Goal: Transaction & Acquisition: Purchase product/service

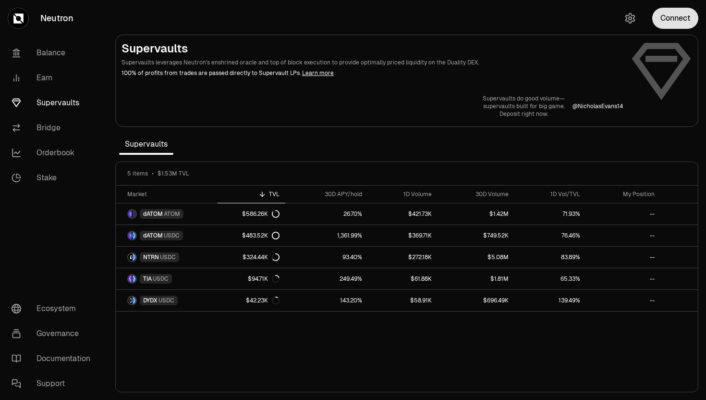
click at [657, 24] on button "Connect" at bounding box center [675, 18] width 46 height 21
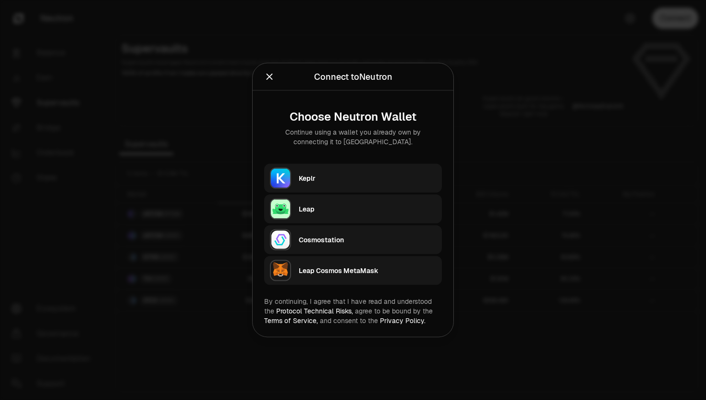
click at [307, 174] on div "Keplr" at bounding box center [367, 178] width 137 height 10
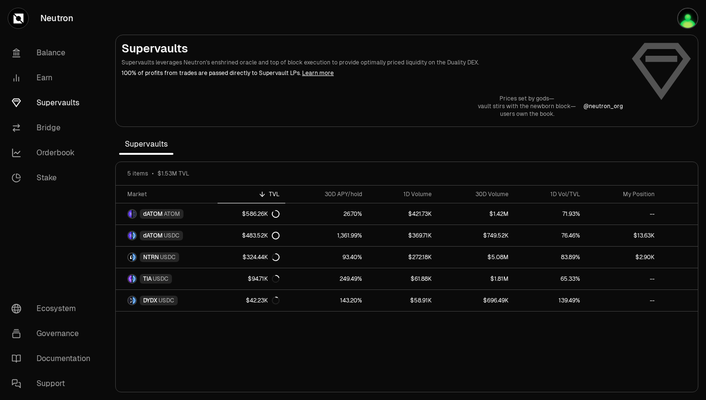
click at [387, 162] on div "5 items $1.53M TVL" at bounding box center [407, 174] width 582 height 24
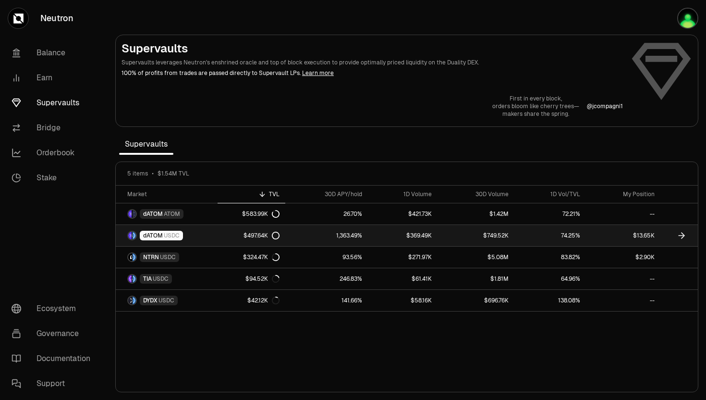
click at [172, 232] on span "USDC" at bounding box center [172, 236] width 16 height 8
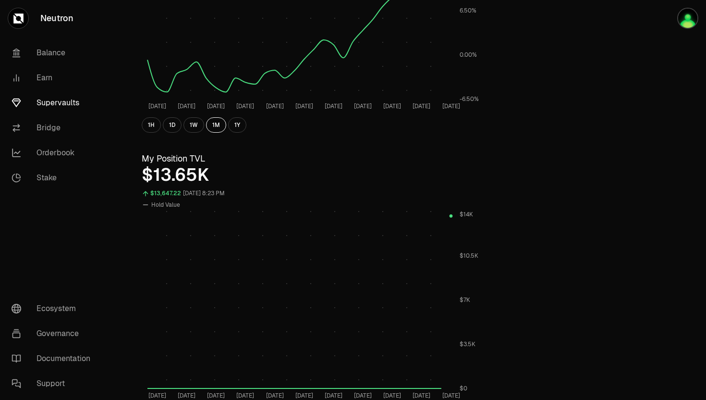
scroll to position [245, 0]
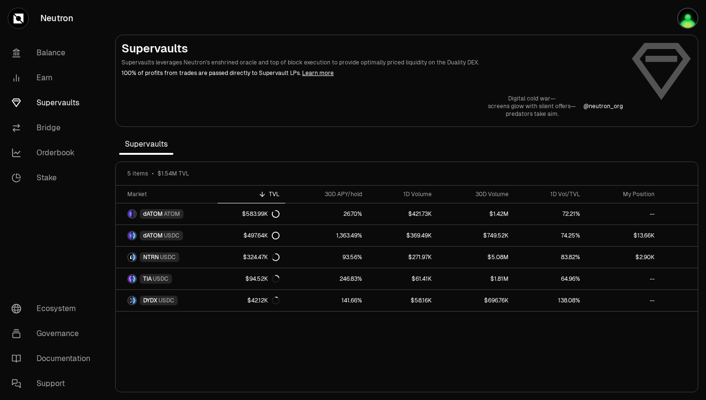
click at [270, 195] on div "TVL" at bounding box center [251, 194] width 56 height 8
click at [337, 190] on th "30D APY/hold" at bounding box center [326, 194] width 83 height 18
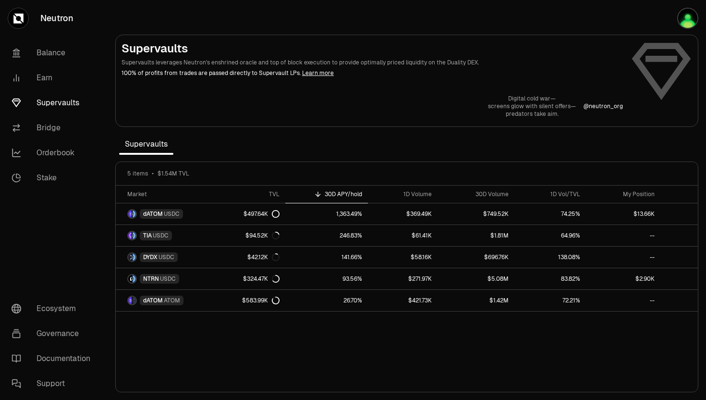
click at [336, 190] on th "30D APY/hold" at bounding box center [326, 194] width 83 height 18
click at [419, 189] on th "1D Volume" at bounding box center [403, 194] width 70 height 18
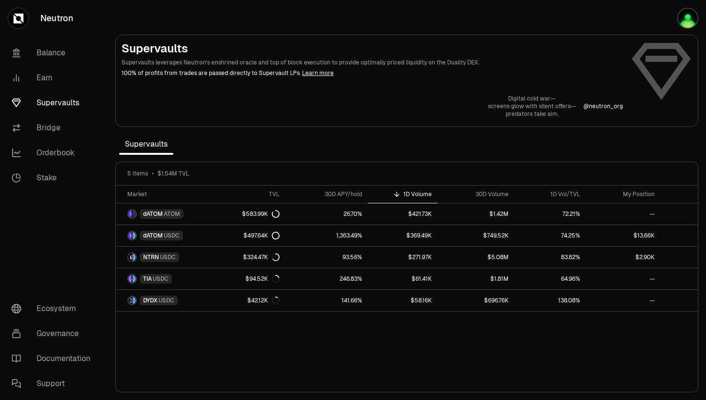
click at [418, 189] on th "1D Volume" at bounding box center [403, 194] width 70 height 18
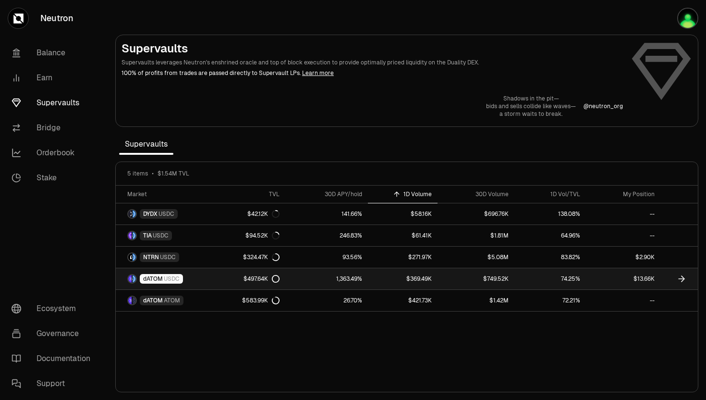
click at [277, 277] on icon at bounding box center [276, 279] width 8 height 8
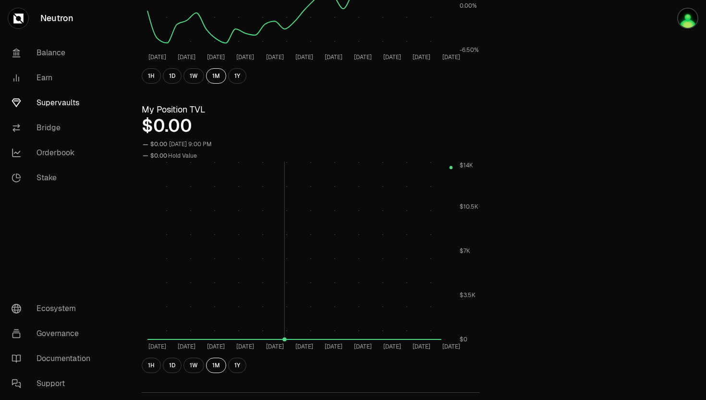
scroll to position [269, 0]
click at [173, 72] on button "1D" at bounding box center [172, 76] width 19 height 15
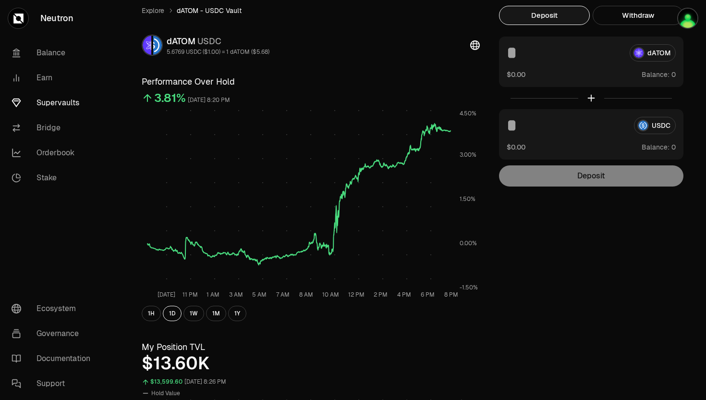
scroll to position [0, 0]
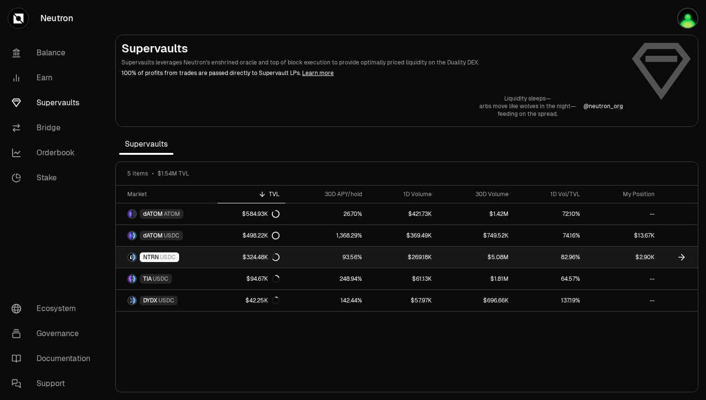
click at [162, 258] on span "USDC" at bounding box center [168, 257] width 16 height 8
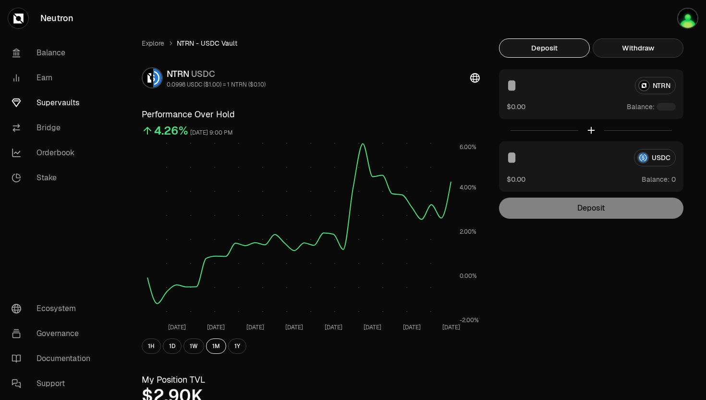
click at [636, 44] on button "Withdraw" at bounding box center [638, 47] width 91 height 19
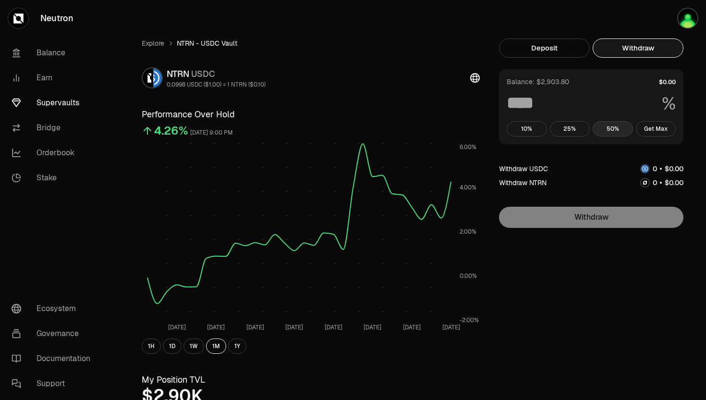
click at [604, 130] on button "50%" at bounding box center [613, 128] width 40 height 15
type input "**"
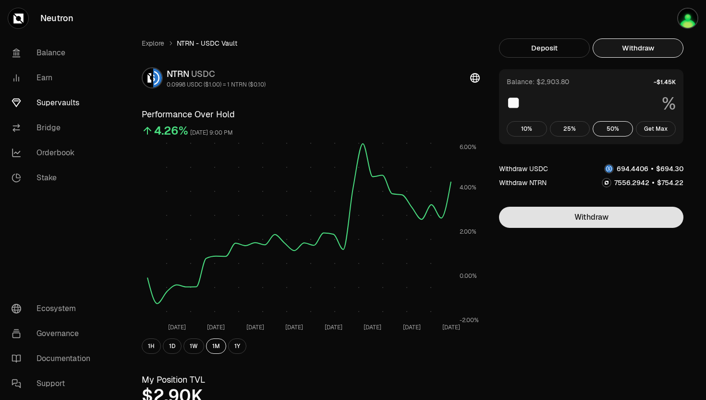
click at [556, 218] on button "Withdraw" at bounding box center [591, 217] width 184 height 21
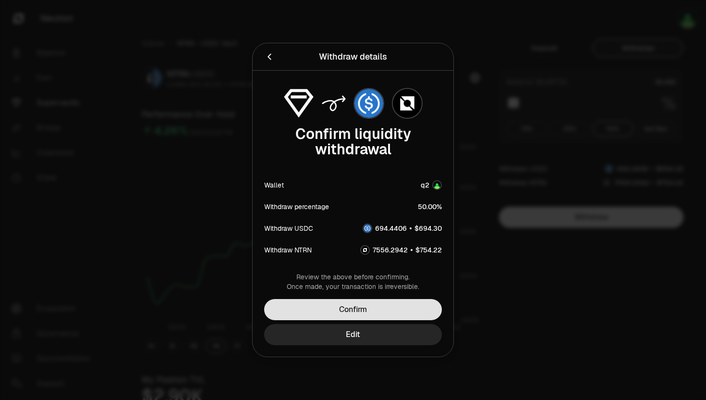
click at [385, 307] on button "Confirm" at bounding box center [353, 309] width 178 height 21
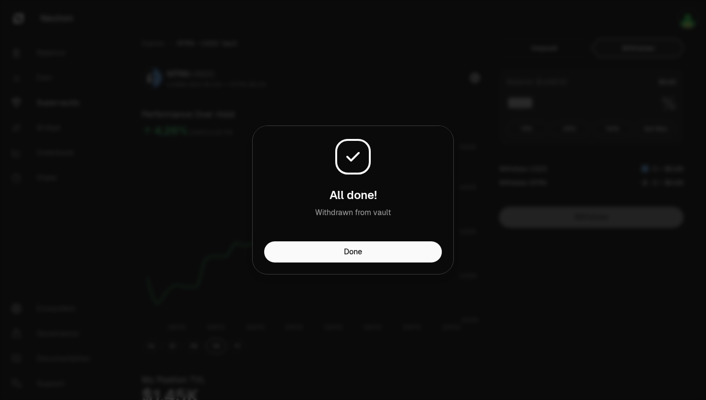
click at [340, 268] on div "Done" at bounding box center [353, 257] width 201 height 33
click at [346, 235] on div "All done! Withdrawn from vault" at bounding box center [353, 183] width 201 height 115
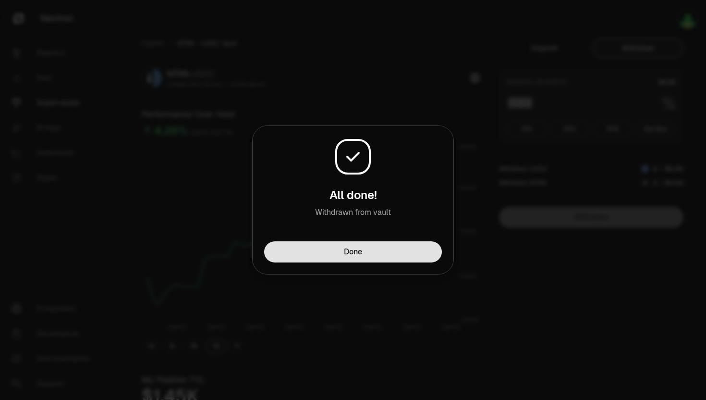
click at [346, 242] on button "Done" at bounding box center [353, 251] width 178 height 21
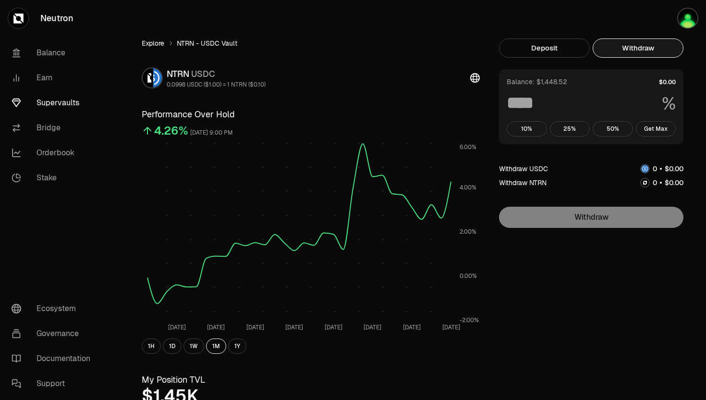
click at [160, 43] on link "Explore" at bounding box center [153, 43] width 23 height 10
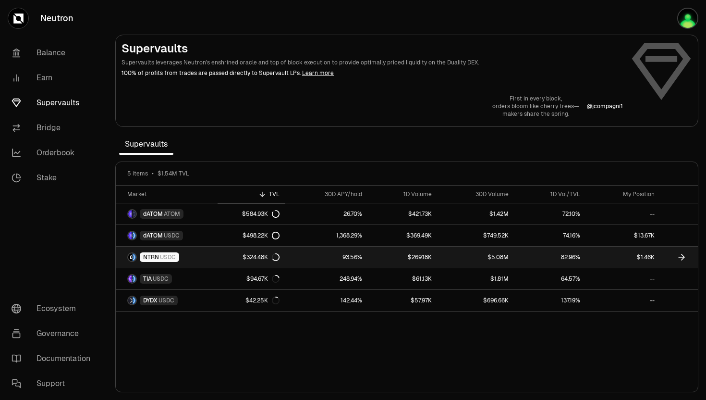
click at [172, 257] on span "USDC" at bounding box center [168, 257] width 16 height 8
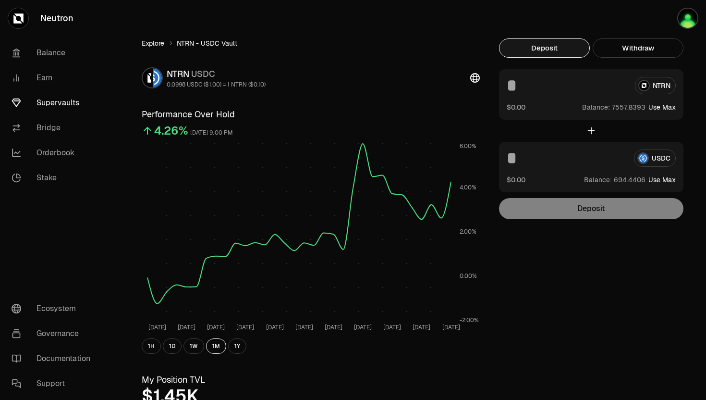
click at [153, 45] on link "Explore" at bounding box center [153, 43] width 23 height 10
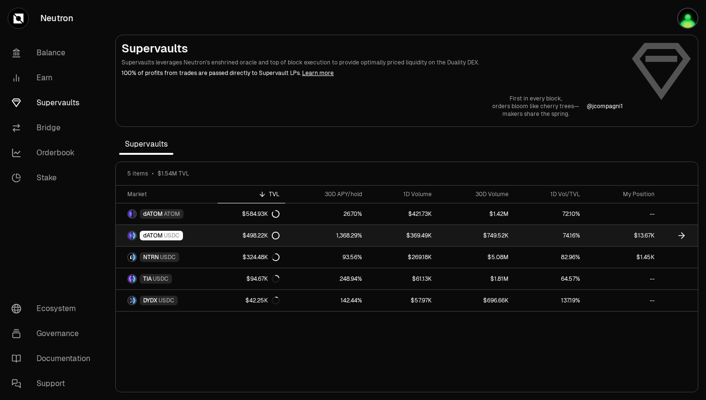
click at [160, 239] on span "dATOM" at bounding box center [153, 236] width 20 height 8
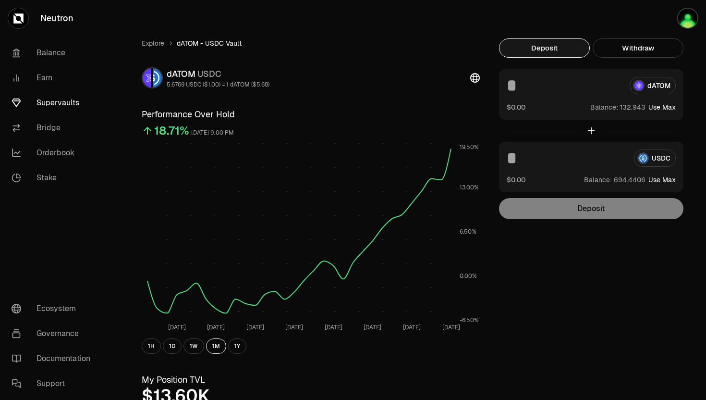
click at [671, 107] on button "Use Max" at bounding box center [661, 107] width 27 height 10
type input "**********"
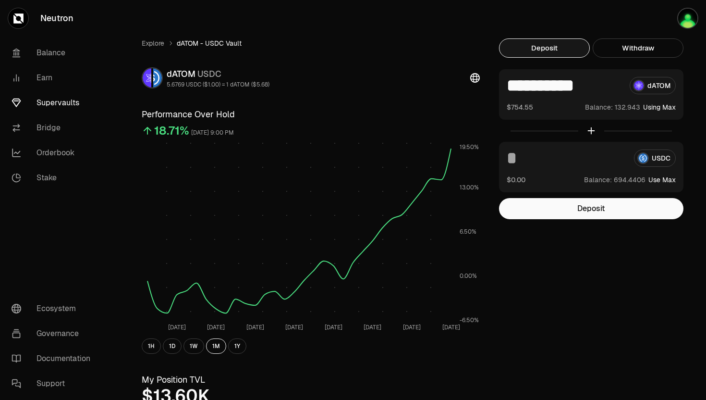
click at [650, 179] on button "Use Max" at bounding box center [661, 180] width 27 height 10
type input "**********"
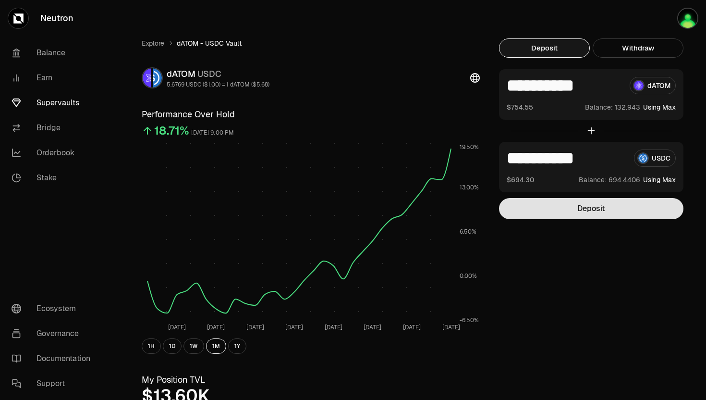
click at [580, 210] on button "Deposit" at bounding box center [591, 208] width 184 height 21
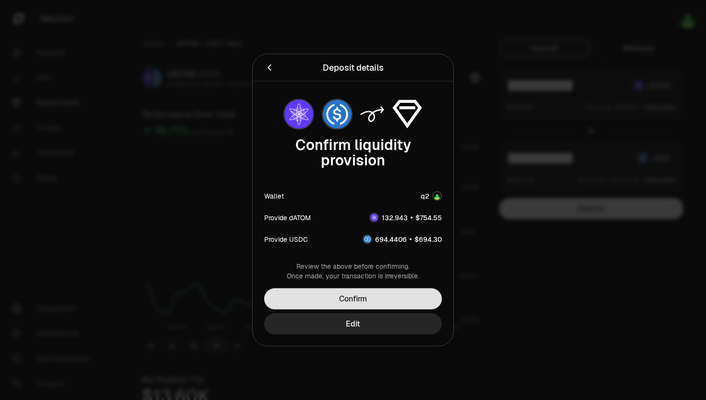
click at [344, 302] on button "Confirm" at bounding box center [353, 298] width 178 height 21
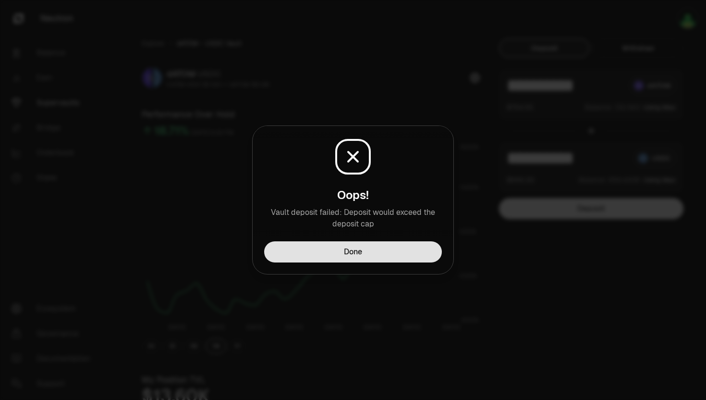
click at [353, 247] on button "Done" at bounding box center [353, 251] width 178 height 21
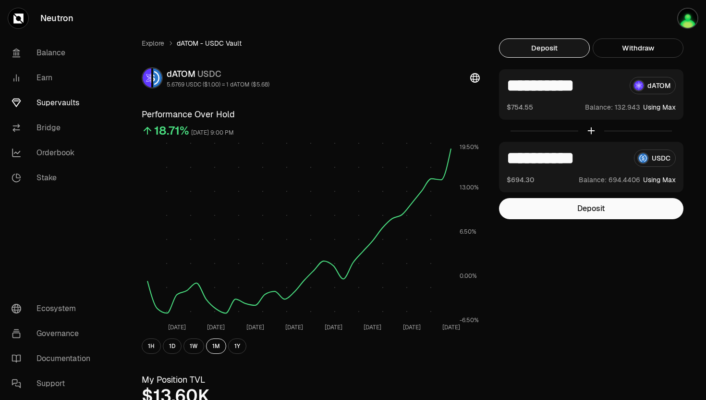
click at [622, 132] on div at bounding box center [591, 131] width 184 height 22
click at [610, 157] on input "**********" at bounding box center [567, 157] width 120 height 17
drag, startPoint x: 610, startPoint y: 157, endPoint x: 604, endPoint y: 153, distance: 7.1
click at [606, 154] on input "**********" at bounding box center [567, 157] width 120 height 17
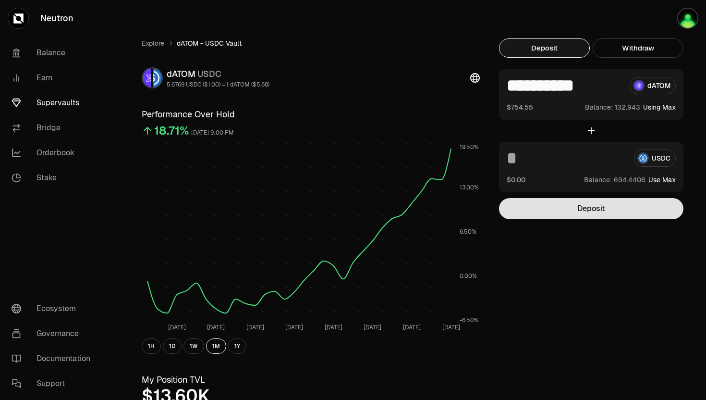
click at [633, 208] on button "Deposit" at bounding box center [591, 208] width 184 height 21
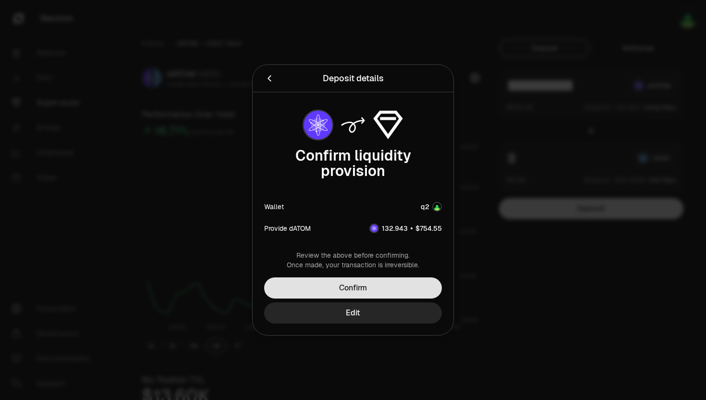
click at [372, 289] on button "Confirm" at bounding box center [353, 287] width 178 height 21
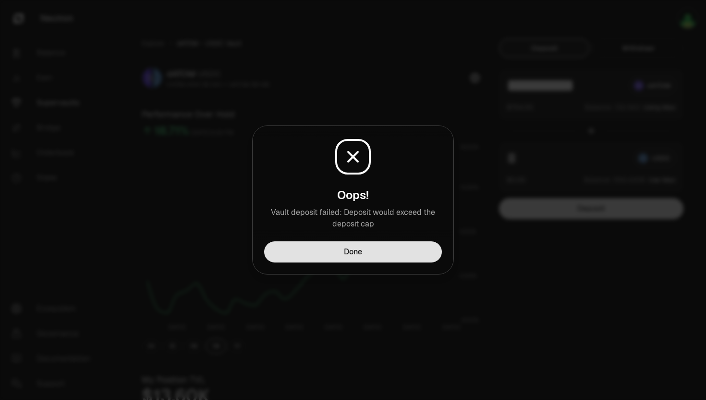
click at [359, 255] on button "Done" at bounding box center [353, 251] width 178 height 21
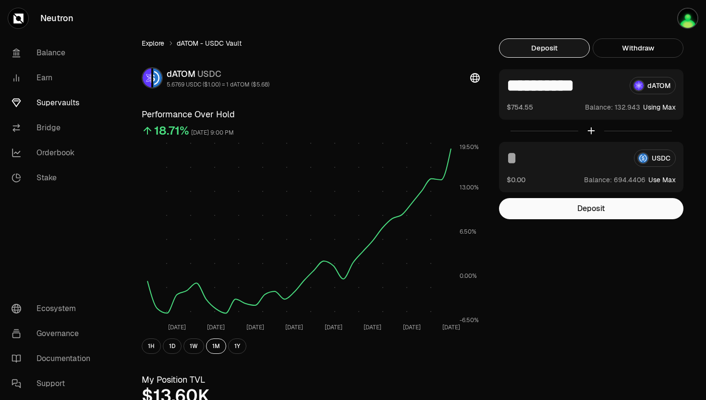
click at [154, 46] on link "Explore" at bounding box center [153, 43] width 23 height 10
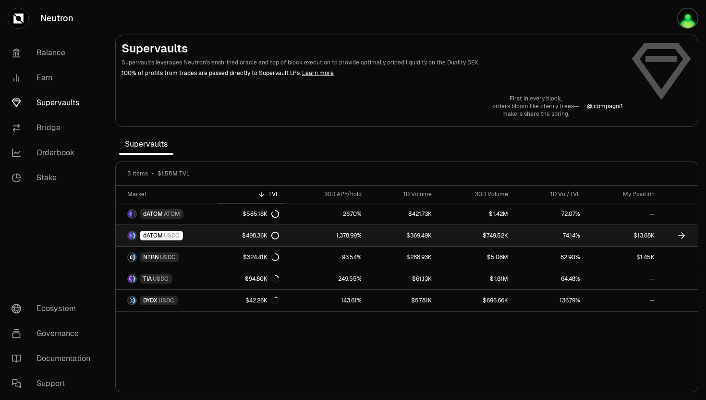
click at [174, 234] on span "USDC" at bounding box center [172, 236] width 16 height 8
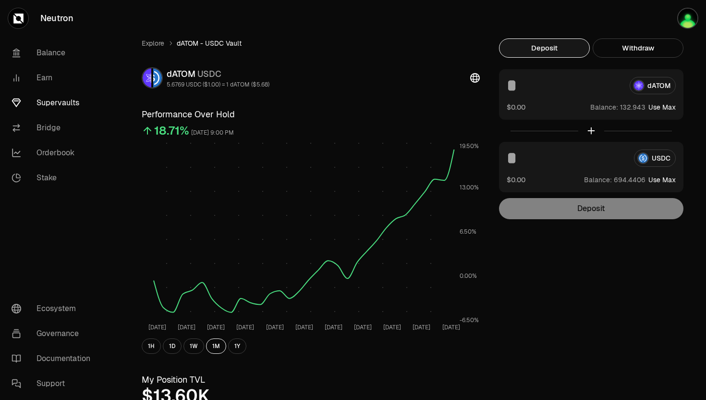
click at [653, 104] on button "Use Max" at bounding box center [661, 107] width 27 height 10
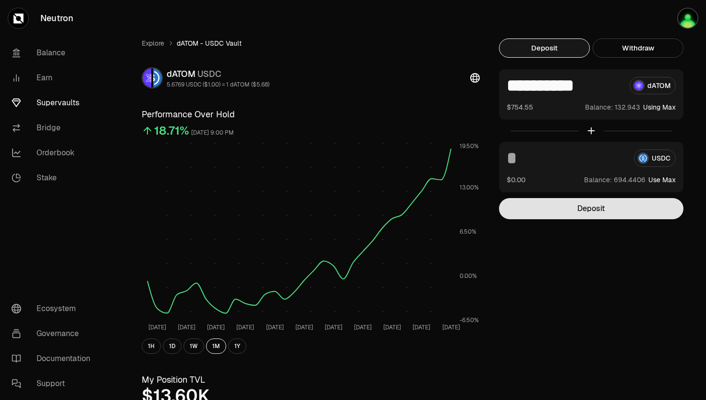
click at [576, 199] on button "Deposit" at bounding box center [591, 208] width 184 height 21
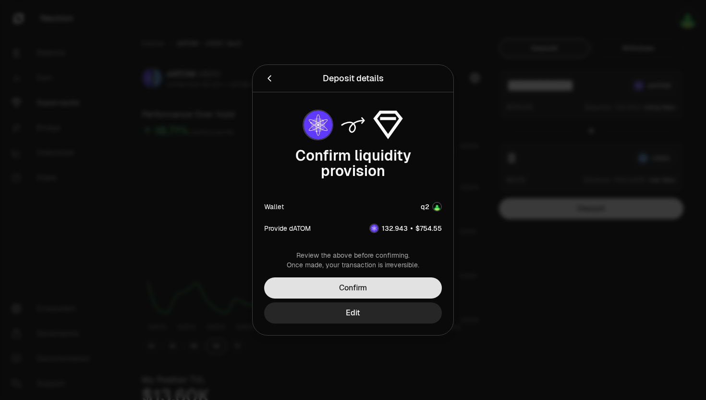
click at [351, 291] on button "Confirm" at bounding box center [353, 287] width 178 height 21
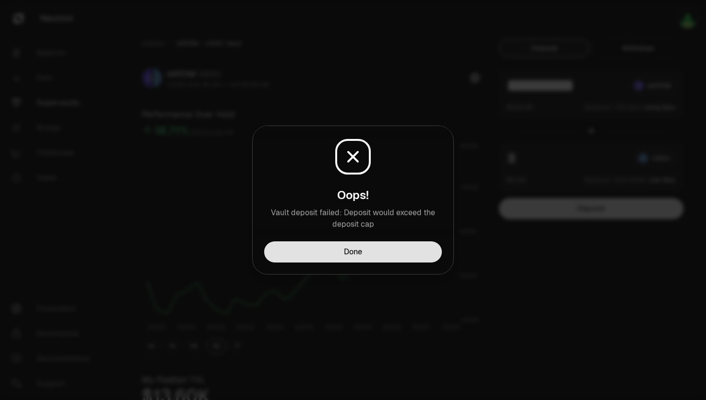
click at [368, 258] on button "Done" at bounding box center [353, 251] width 178 height 21
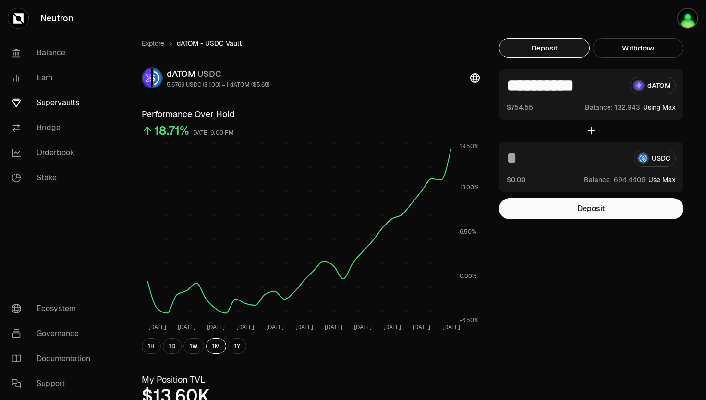
drag, startPoint x: 516, startPoint y: 88, endPoint x: 580, endPoint y: 90, distance: 63.4
click at [580, 90] on input "**********" at bounding box center [564, 85] width 115 height 17
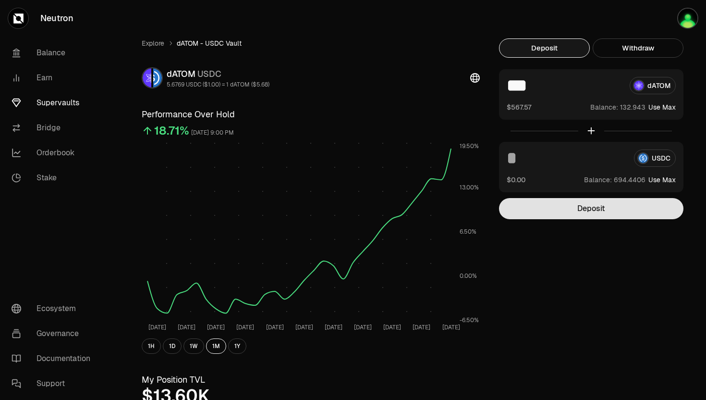
type input "***"
click at [550, 203] on button "Deposit" at bounding box center [591, 208] width 184 height 21
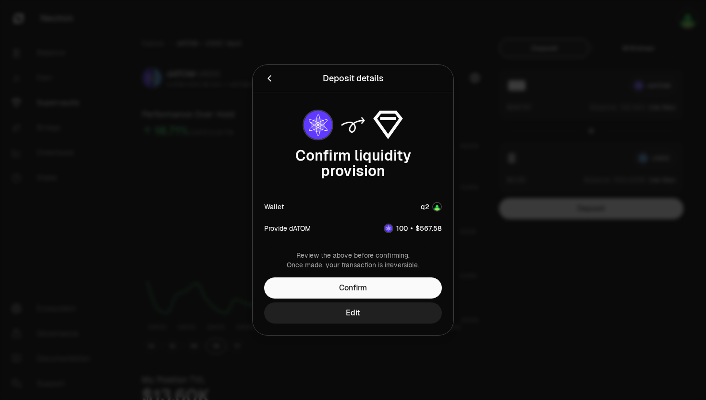
click at [351, 305] on button "Edit" at bounding box center [353, 312] width 178 height 21
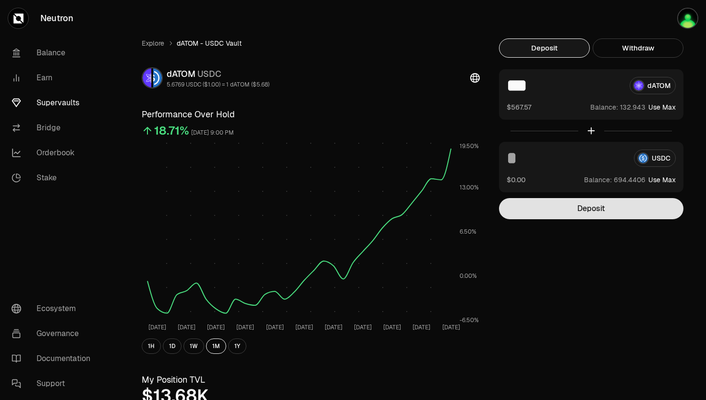
click at [541, 207] on button "Deposit" at bounding box center [591, 208] width 184 height 21
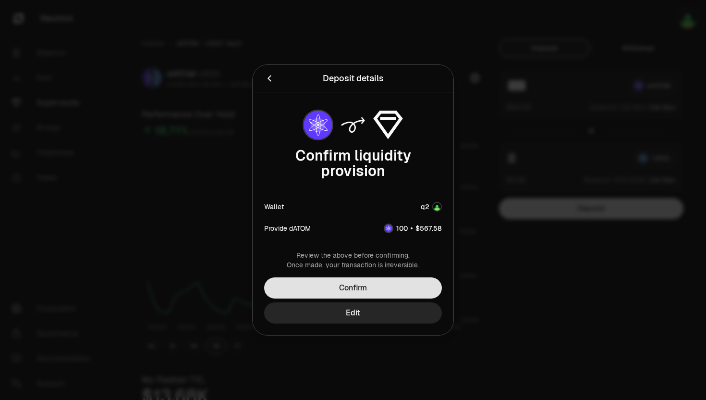
click at [400, 282] on button "Confirm" at bounding box center [353, 287] width 178 height 21
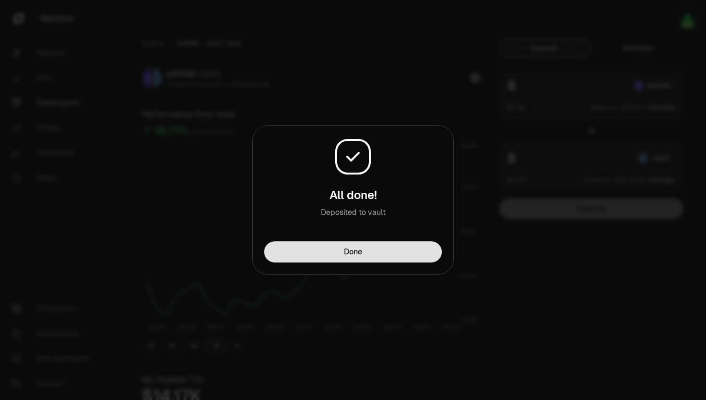
click at [346, 241] on button "Done" at bounding box center [353, 251] width 178 height 21
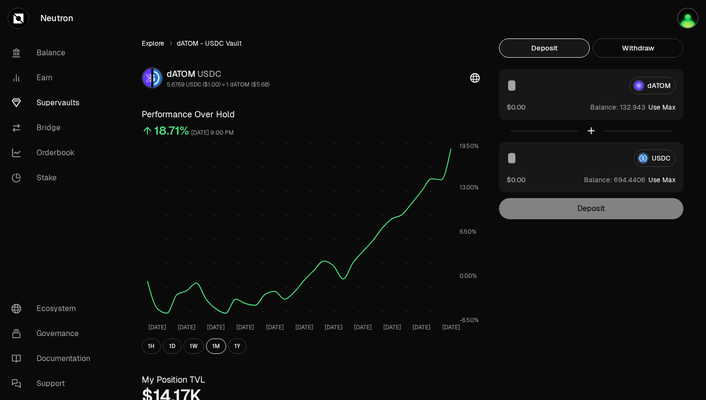
click at [159, 41] on link "Explore" at bounding box center [153, 43] width 23 height 10
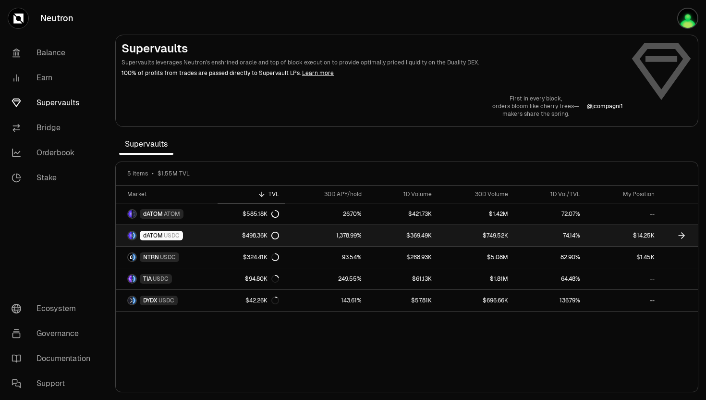
click at [153, 237] on span "dATOM" at bounding box center [153, 236] width 20 height 8
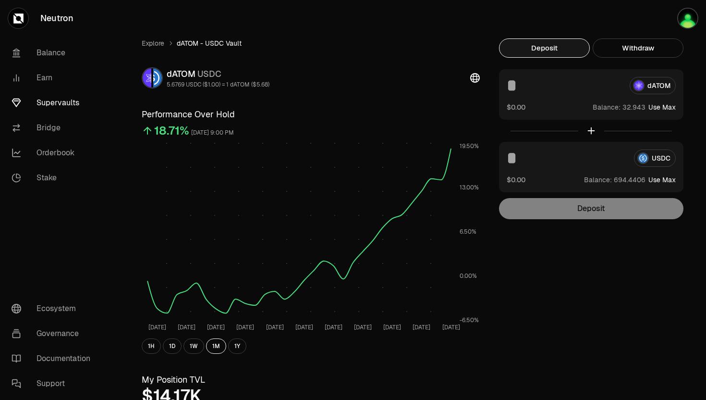
click at [564, 89] on input at bounding box center [564, 85] width 115 height 17
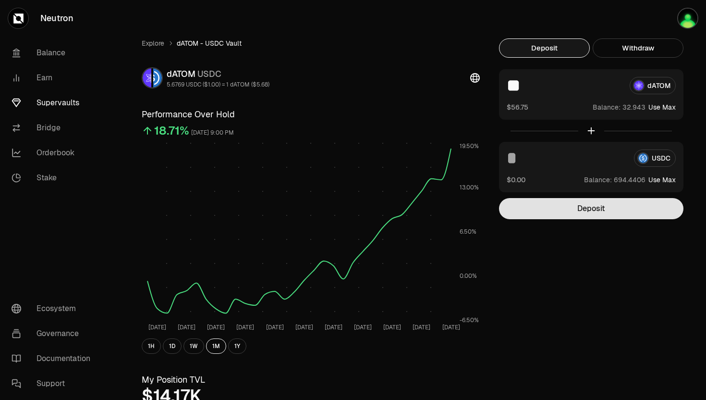
type input "**"
click at [595, 211] on button "Deposit" at bounding box center [591, 208] width 184 height 21
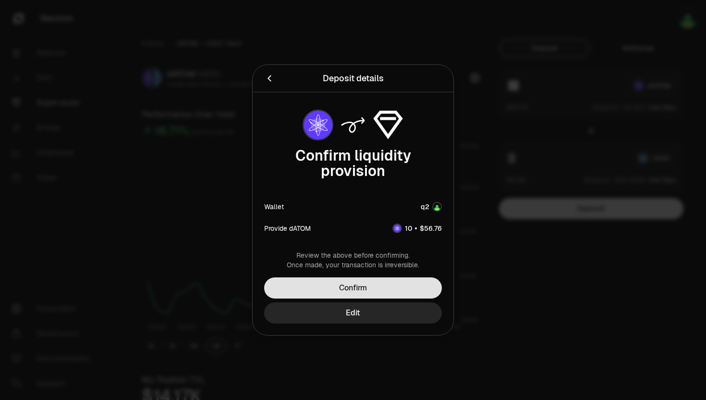
click at [393, 285] on button "Confirm" at bounding box center [353, 287] width 178 height 21
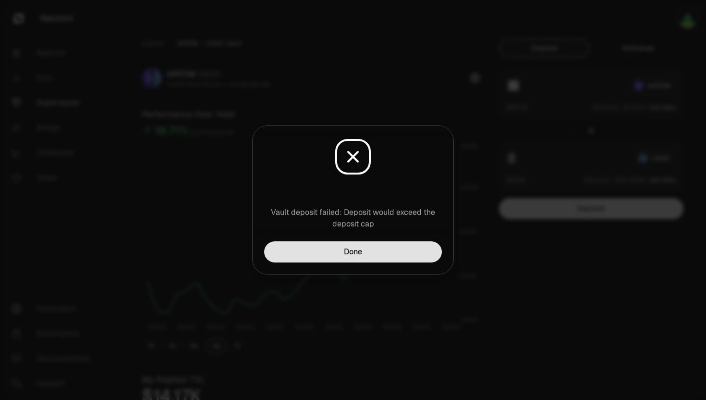
click at [360, 251] on button "Done" at bounding box center [353, 251] width 178 height 21
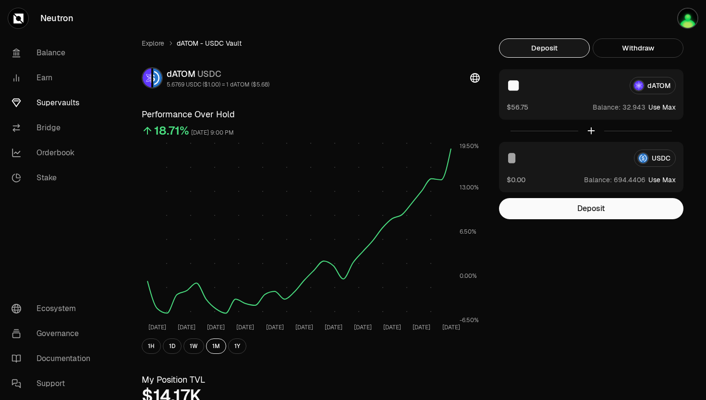
click at [528, 88] on input "**" at bounding box center [564, 85] width 115 height 17
click at [526, 206] on button "Deposit" at bounding box center [591, 208] width 184 height 21
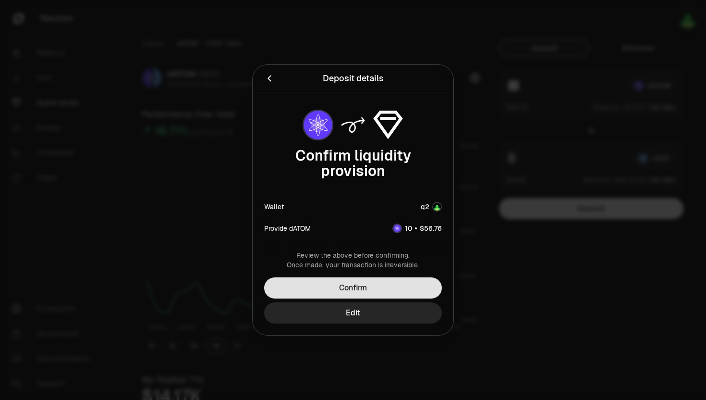
click at [358, 296] on button "Confirm" at bounding box center [353, 287] width 178 height 21
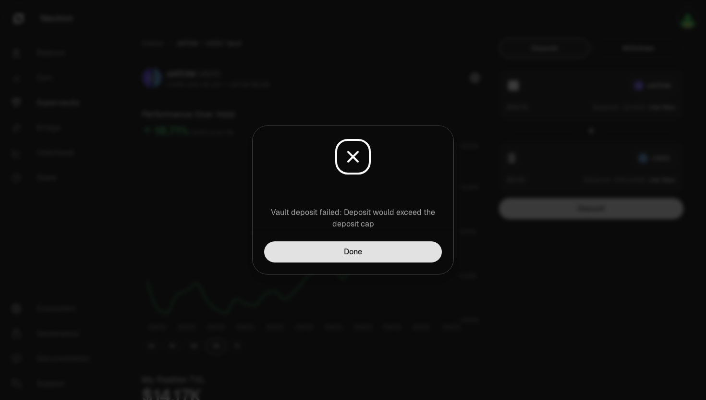
click at [358, 252] on button "Done" at bounding box center [353, 251] width 178 height 21
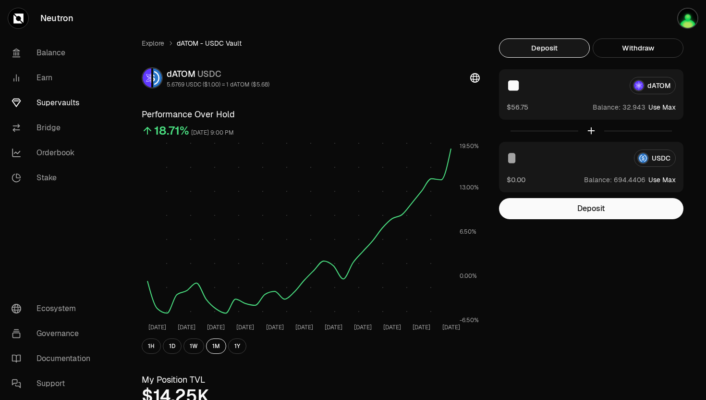
click at [53, 22] on link "Neutron" at bounding box center [54, 18] width 108 height 37
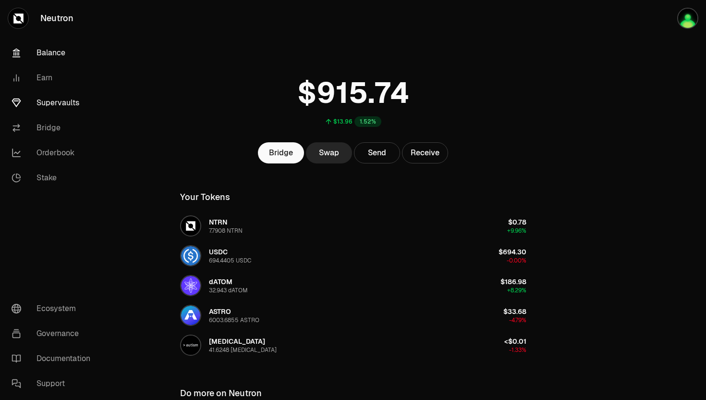
click at [51, 98] on link "Supervaults" at bounding box center [54, 102] width 100 height 25
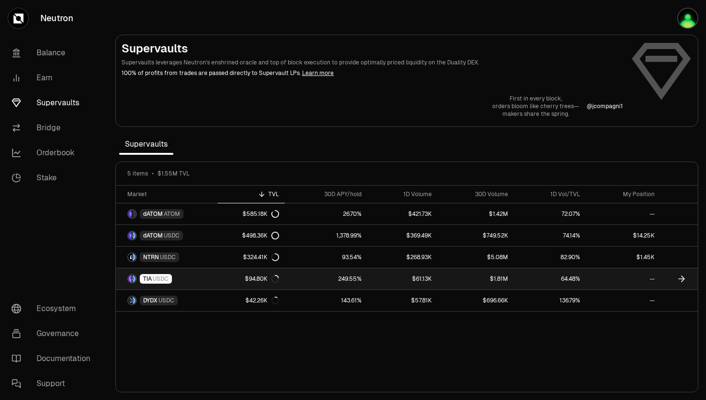
click at [165, 281] on span "USDC" at bounding box center [161, 279] width 16 height 8
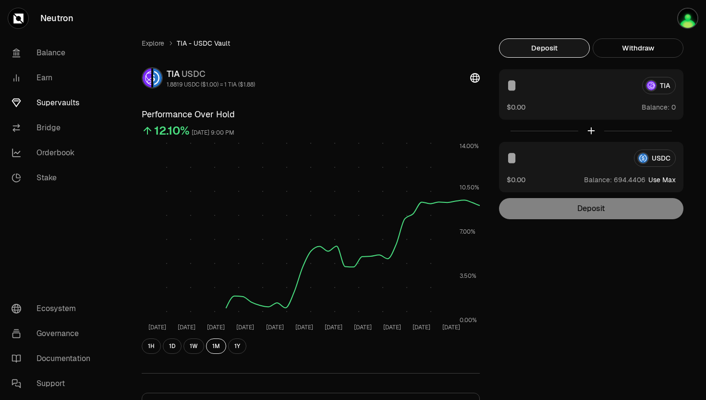
click at [655, 179] on button "Use Max" at bounding box center [661, 180] width 27 height 10
type input "**********"
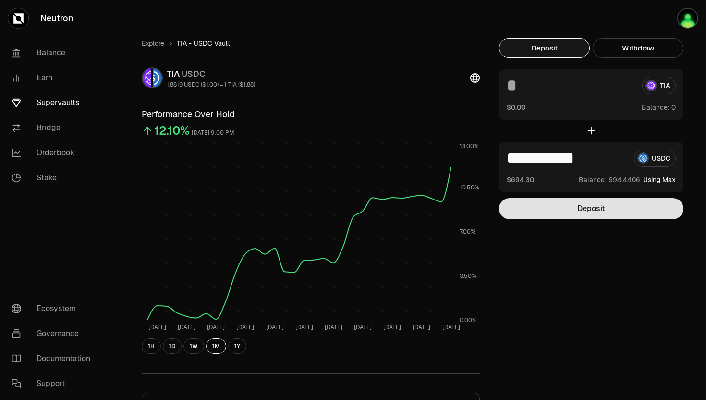
click at [554, 206] on button "Deposit" at bounding box center [591, 208] width 184 height 21
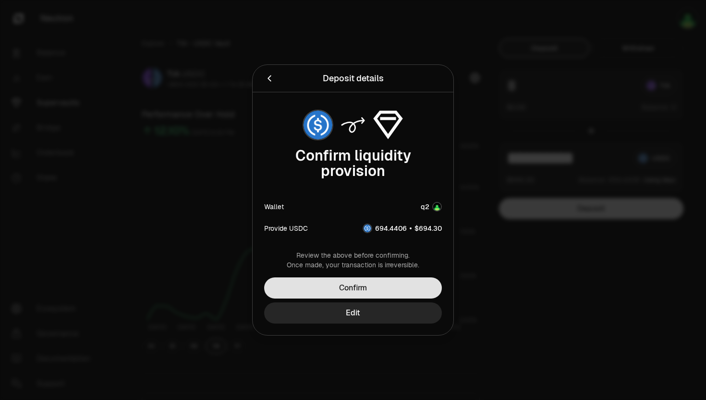
click at [368, 286] on button "Confirm" at bounding box center [353, 287] width 178 height 21
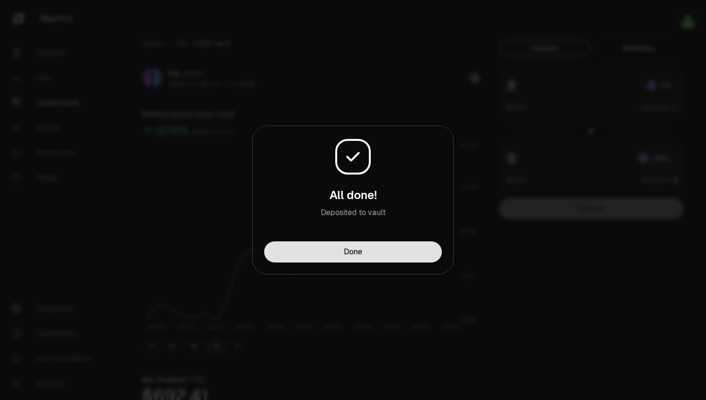
click at [316, 247] on button "Done" at bounding box center [353, 251] width 178 height 21
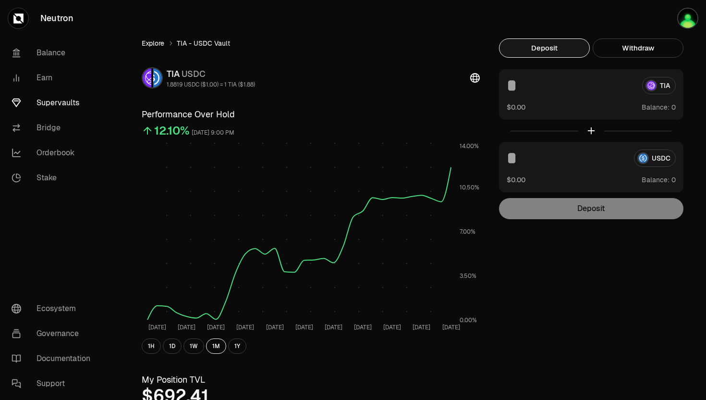
click at [150, 43] on link "Explore" at bounding box center [153, 43] width 23 height 10
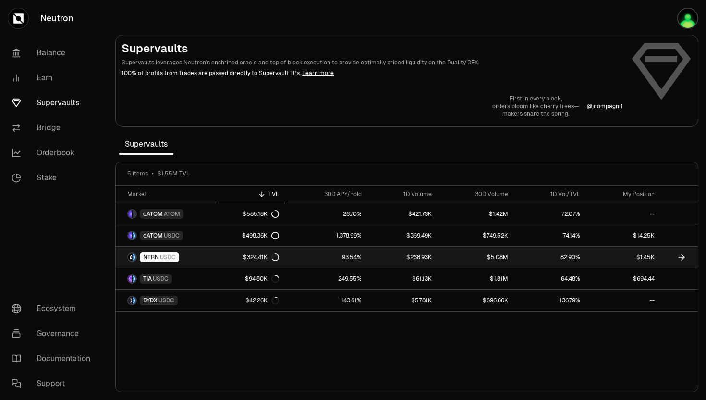
click at [163, 259] on span "USDC" at bounding box center [168, 257] width 16 height 8
click at [188, 256] on link "NTRN USDC" at bounding box center [167, 256] width 102 height 21
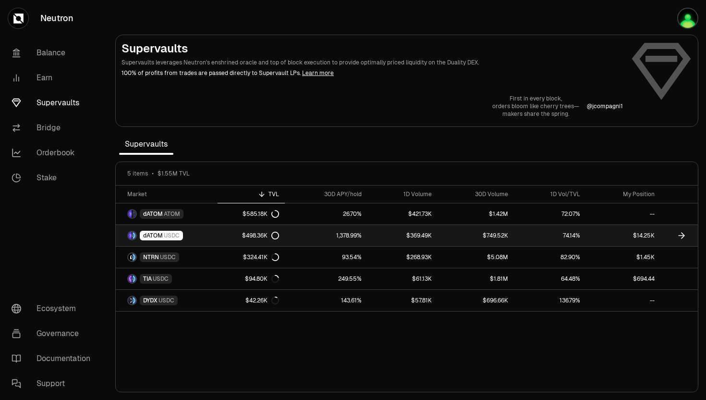
click at [183, 230] on link "dATOM USDC" at bounding box center [167, 235] width 102 height 21
click at [176, 234] on span "USDC" at bounding box center [172, 236] width 16 height 8
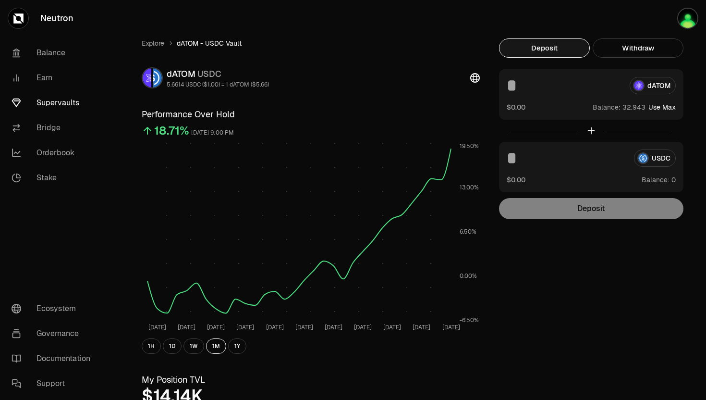
click at [653, 105] on button "Use Max" at bounding box center [661, 107] width 27 height 10
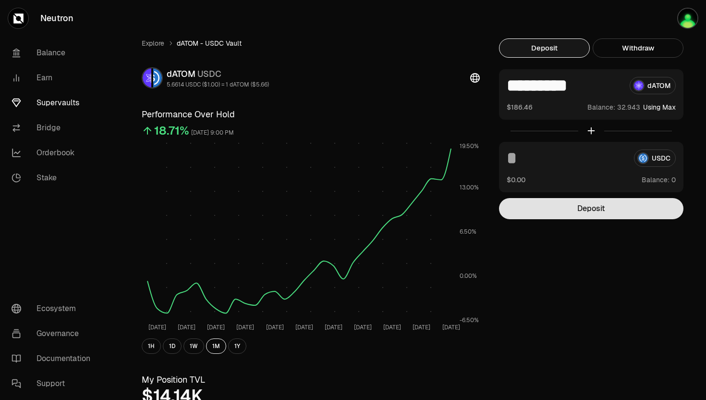
click at [546, 198] on button "Deposit" at bounding box center [591, 208] width 184 height 21
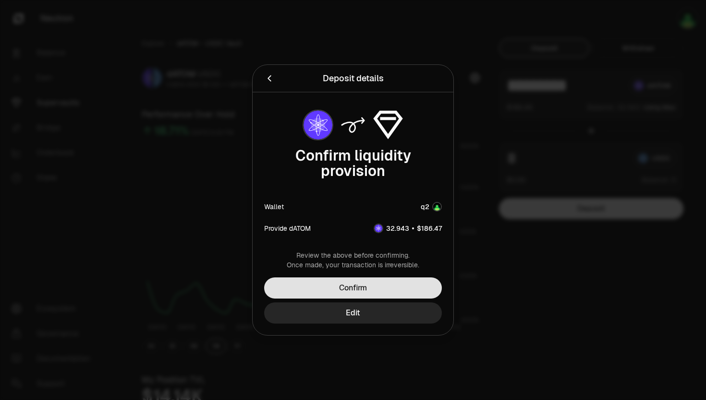
click at [346, 293] on button "Confirm" at bounding box center [353, 287] width 178 height 21
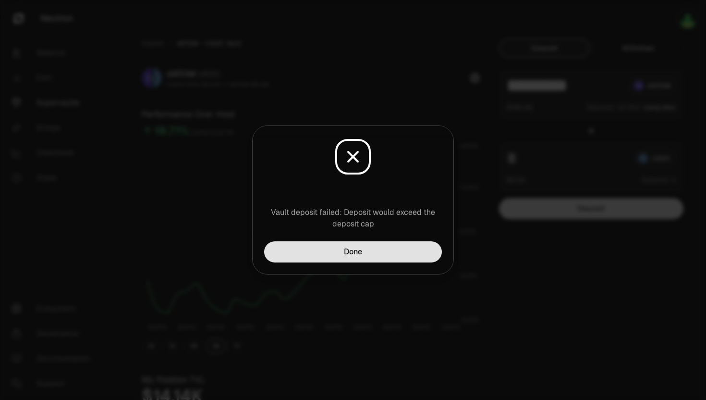
click at [353, 246] on button "Done" at bounding box center [353, 251] width 178 height 21
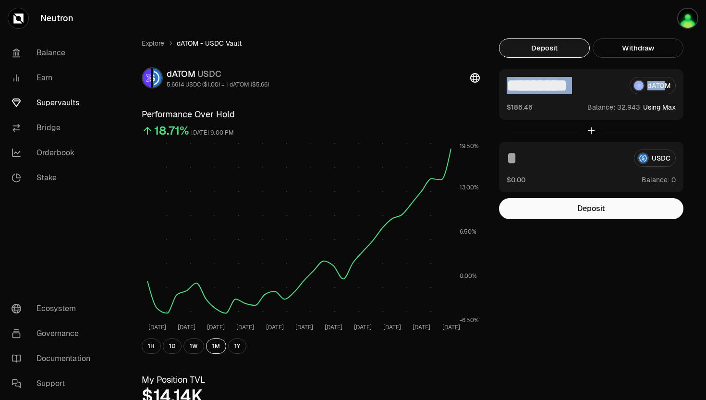
drag, startPoint x: 506, startPoint y: 85, endPoint x: 671, endPoint y: 85, distance: 164.3
click at [670, 85] on div "********* dATOM $186.46 Balance: Using Max" at bounding box center [591, 94] width 184 height 50
click at [607, 86] on input "*********" at bounding box center [564, 85] width 115 height 17
click at [575, 84] on input "*********" at bounding box center [564, 85] width 115 height 17
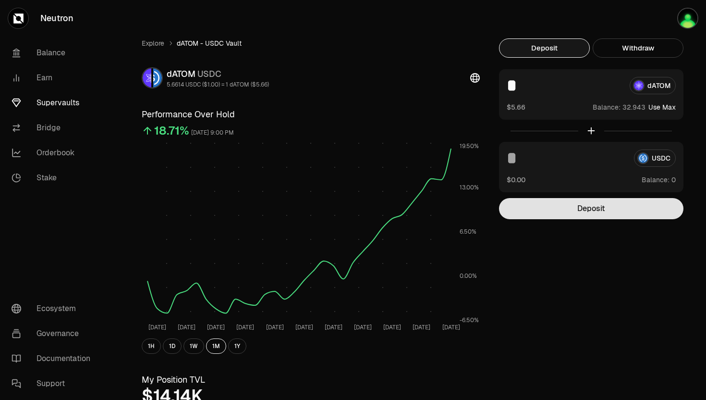
type input "*"
click at [562, 204] on button "Deposit" at bounding box center [591, 208] width 184 height 21
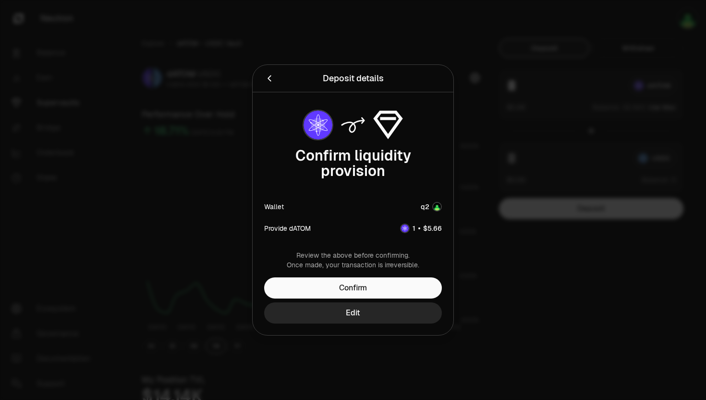
click at [415, 271] on div "Review the above before confirming. Once made, your transaction is irreversible…" at bounding box center [353, 292] width 201 height 85
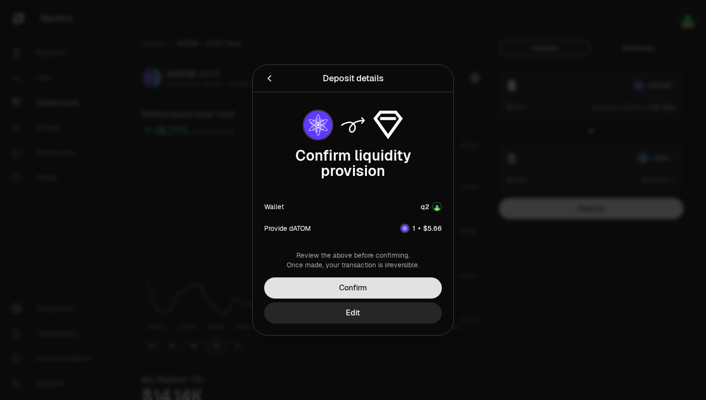
click at [404, 288] on button "Confirm" at bounding box center [353, 287] width 178 height 21
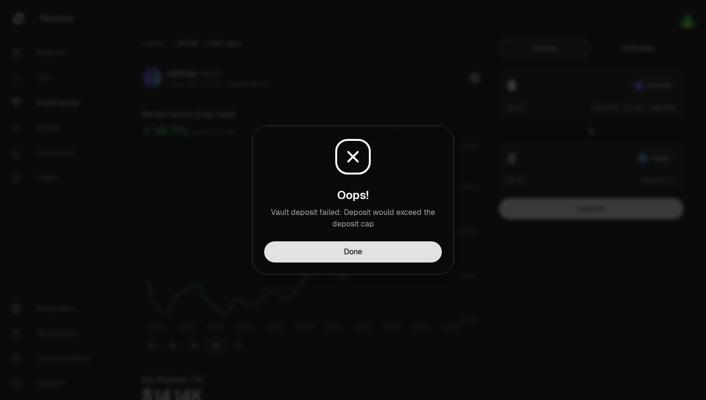
click at [397, 252] on button "Done" at bounding box center [353, 251] width 178 height 21
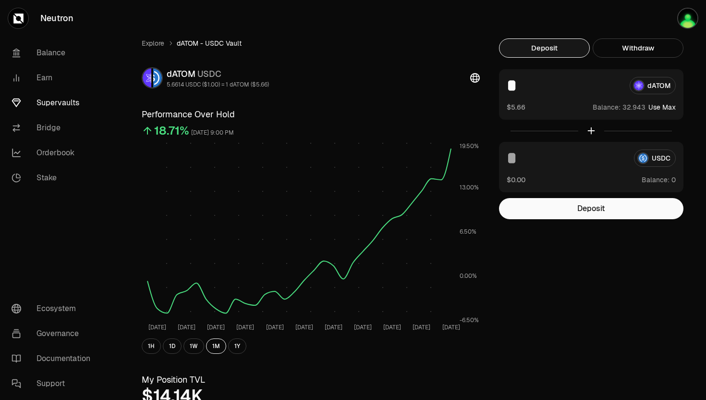
click at [527, 78] on input "*" at bounding box center [564, 85] width 115 height 17
type input "*"
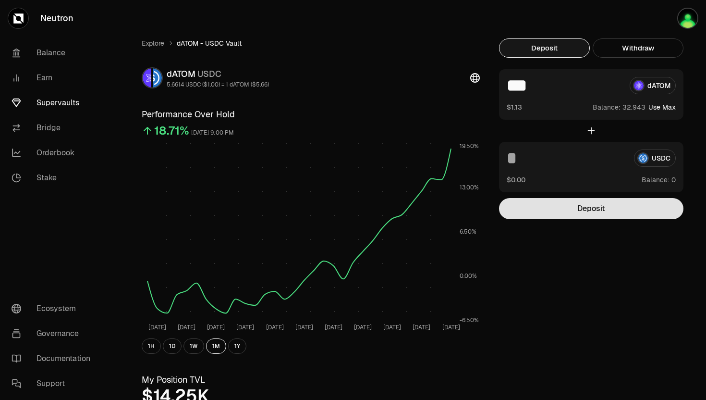
click at [556, 203] on button "Deposit" at bounding box center [591, 208] width 184 height 21
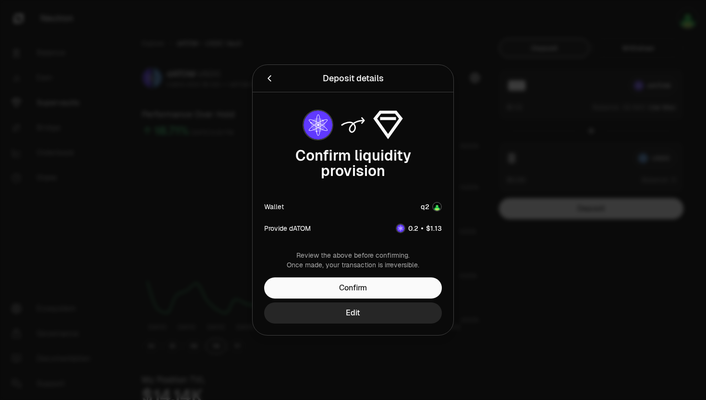
click at [368, 271] on div "Review the above before confirming. Once made, your transaction is irreversible…" at bounding box center [353, 292] width 201 height 85
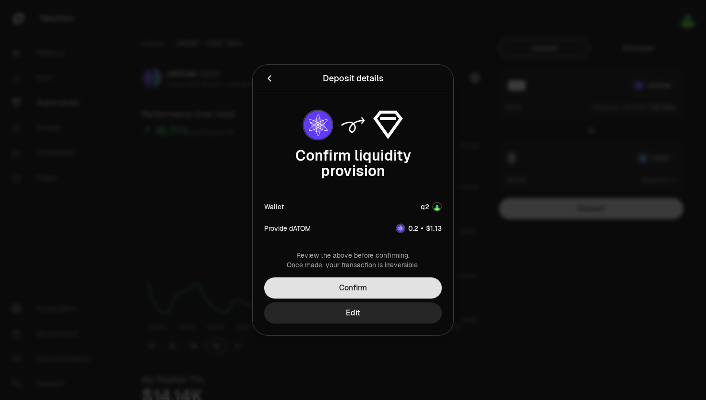
click at [365, 285] on button "Confirm" at bounding box center [353, 287] width 178 height 21
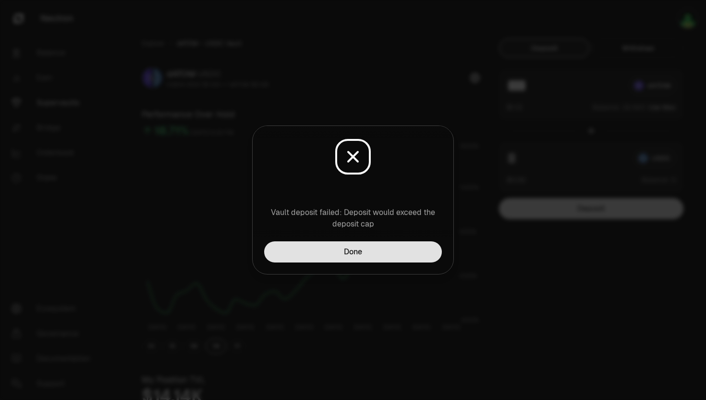
click at [366, 250] on button "Done" at bounding box center [353, 251] width 178 height 21
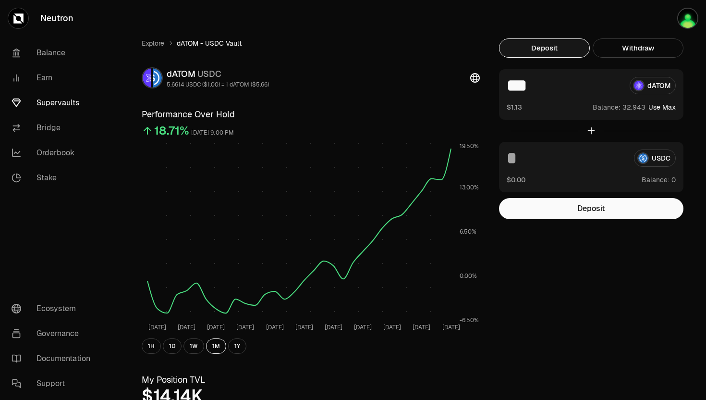
click at [540, 88] on input "***" at bounding box center [564, 85] width 115 height 17
type input "***"
click at [549, 202] on button "Deposit" at bounding box center [591, 208] width 184 height 21
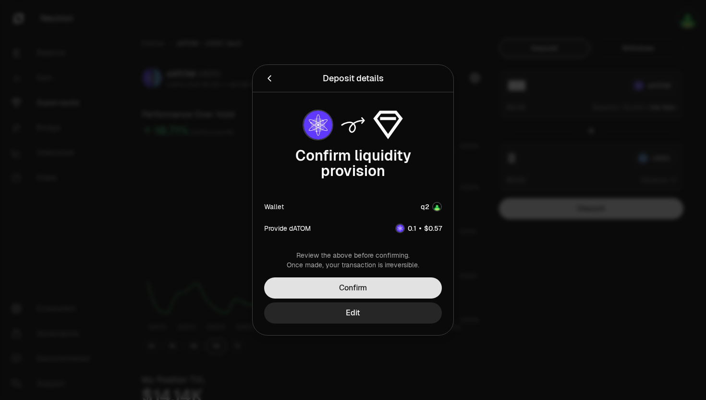
click at [361, 286] on button "Confirm" at bounding box center [353, 287] width 178 height 21
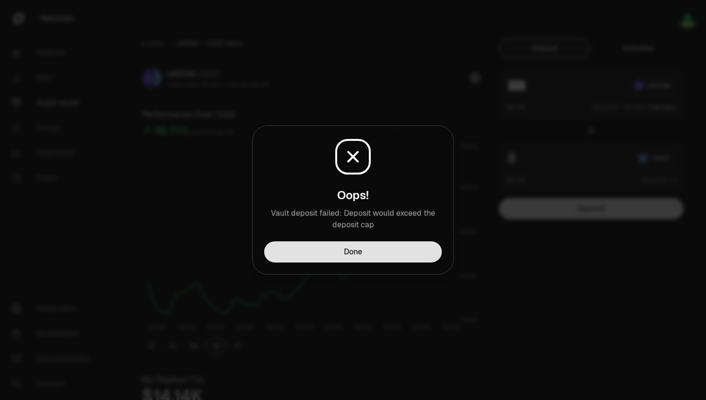
click at [357, 254] on button "Done" at bounding box center [353, 251] width 178 height 21
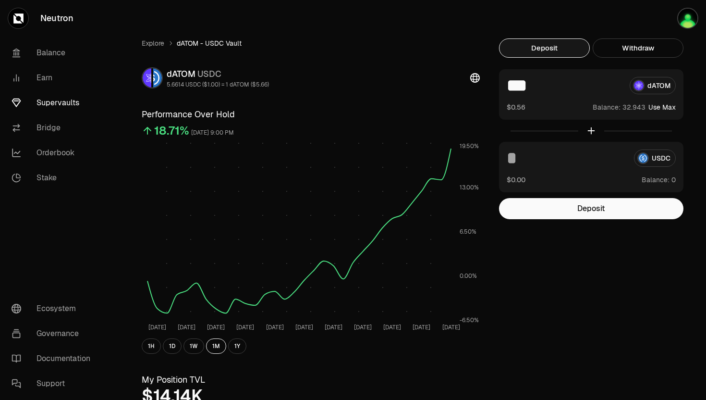
click at [153, 46] on link "Explore" at bounding box center [153, 43] width 23 height 10
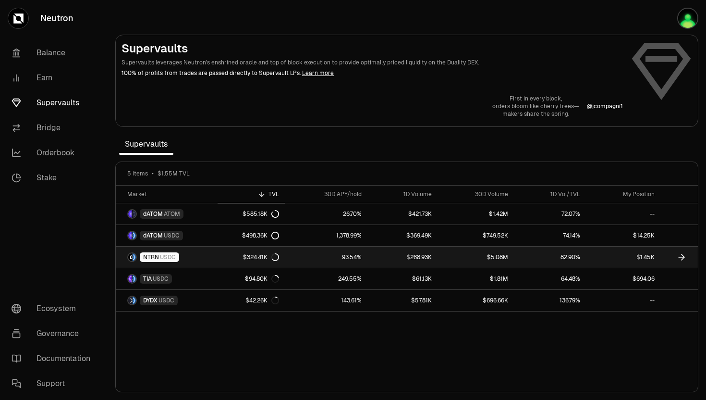
click at [160, 261] on div "NTRN USDC" at bounding box center [159, 257] width 39 height 10
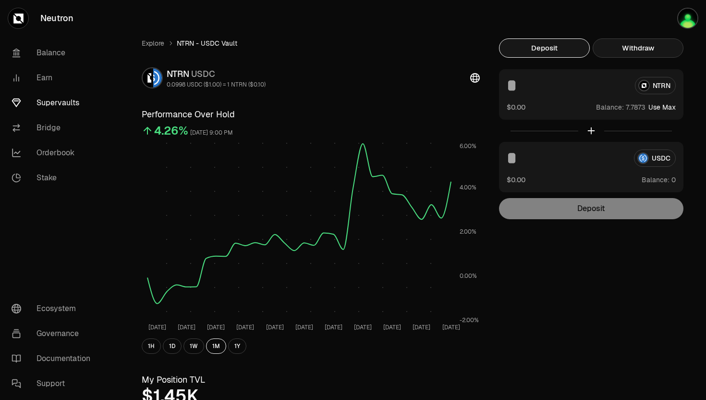
click at [625, 50] on button "Withdraw" at bounding box center [638, 47] width 91 height 19
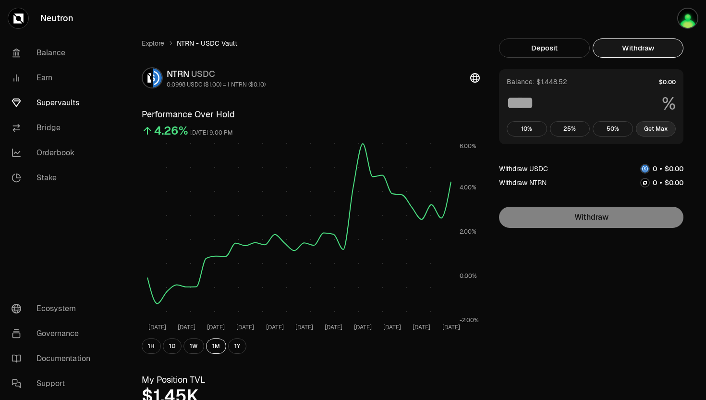
click at [649, 129] on button "Get Max" at bounding box center [656, 128] width 40 height 15
type input "***"
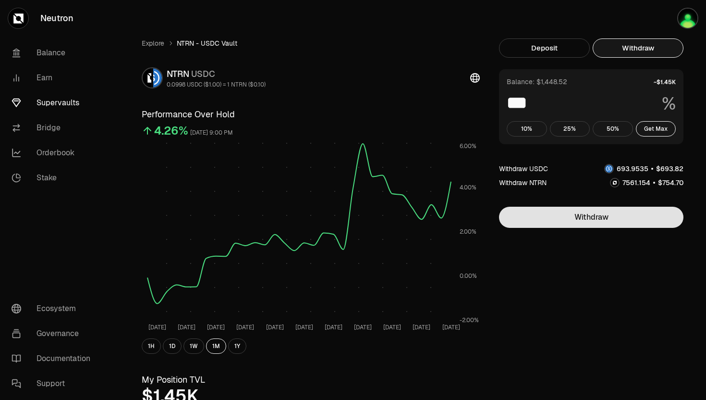
click at [603, 216] on button "Withdraw" at bounding box center [591, 217] width 184 height 21
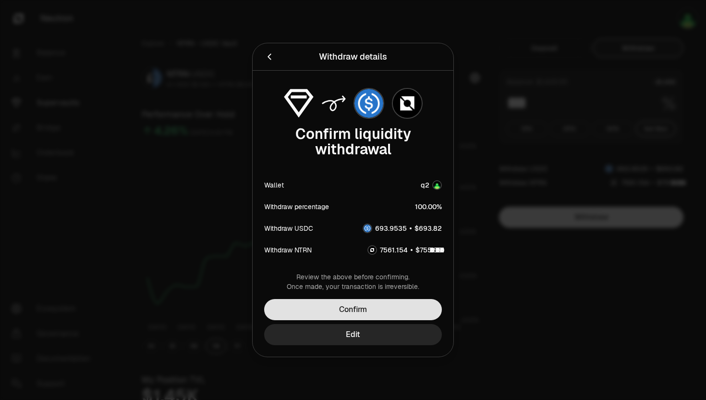
click at [375, 308] on button "Confirm" at bounding box center [353, 309] width 178 height 21
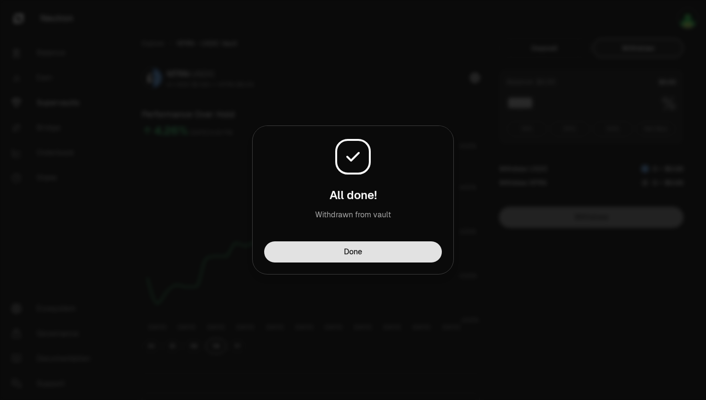
click at [358, 245] on button "Done" at bounding box center [353, 251] width 178 height 21
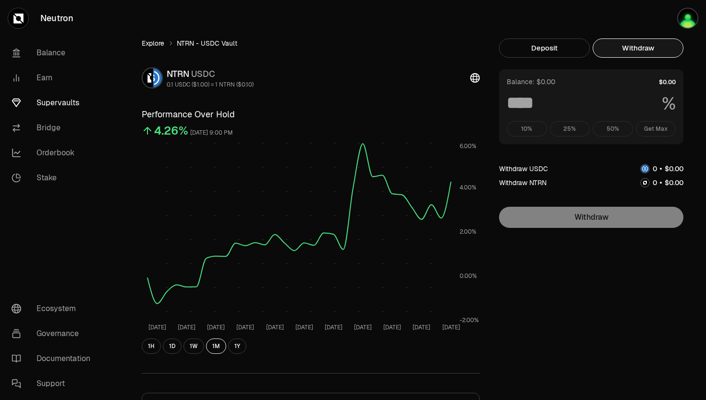
click at [153, 43] on link "Explore" at bounding box center [153, 43] width 23 height 10
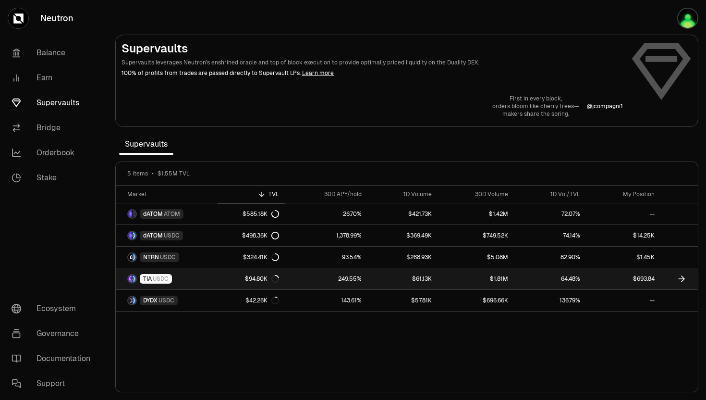
click at [158, 281] on span "USDC" at bounding box center [161, 279] width 16 height 8
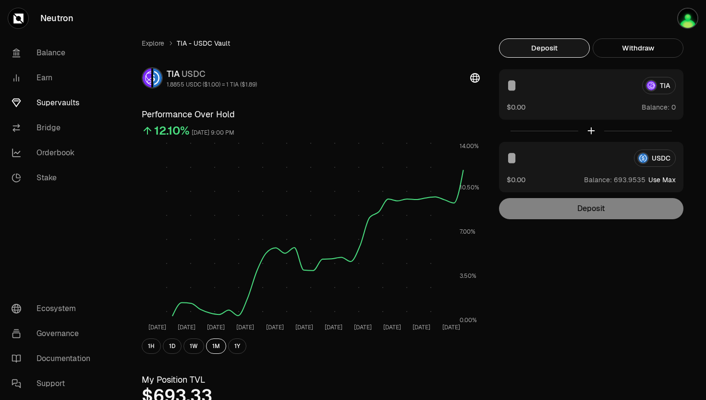
click at [662, 174] on div "Balance: Use Max" at bounding box center [630, 179] width 92 height 10
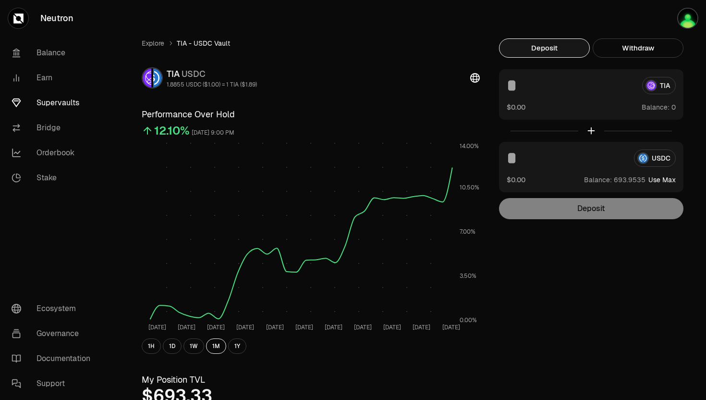
click at [660, 180] on button "Use Max" at bounding box center [661, 180] width 27 height 10
type input "**********"
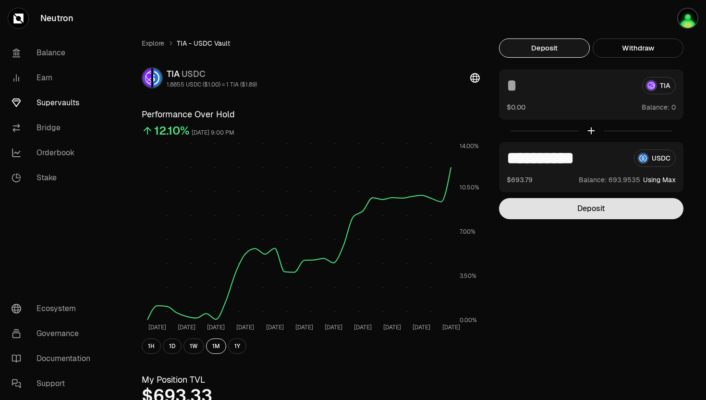
click at [615, 209] on button "Deposit" at bounding box center [591, 208] width 184 height 21
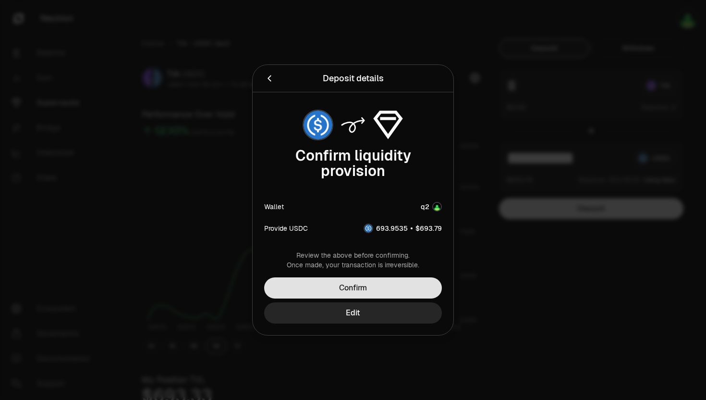
click at [350, 284] on button "Confirm" at bounding box center [353, 287] width 178 height 21
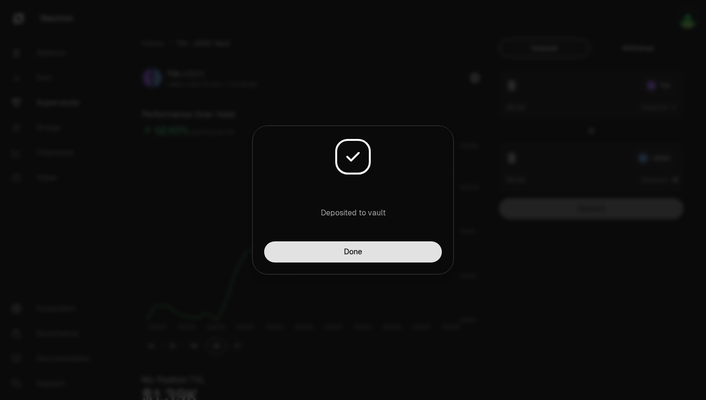
click at [310, 248] on button "Done" at bounding box center [353, 251] width 178 height 21
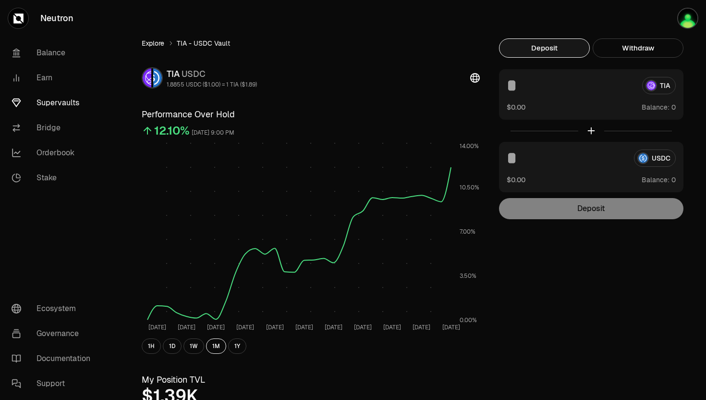
click at [162, 43] on link "Explore" at bounding box center [153, 43] width 23 height 10
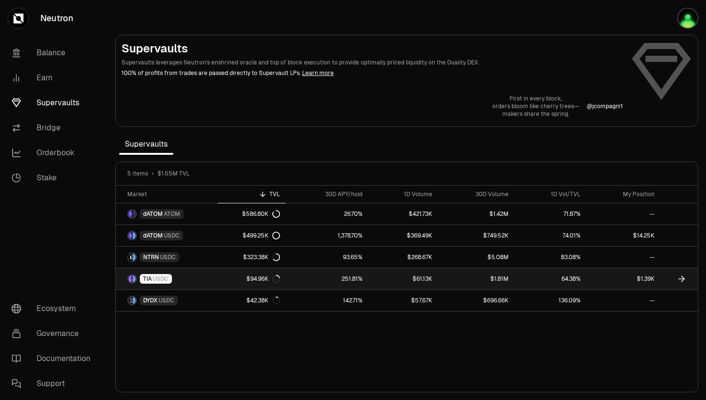
click at [149, 278] on span "TIA" at bounding box center [147, 279] width 9 height 8
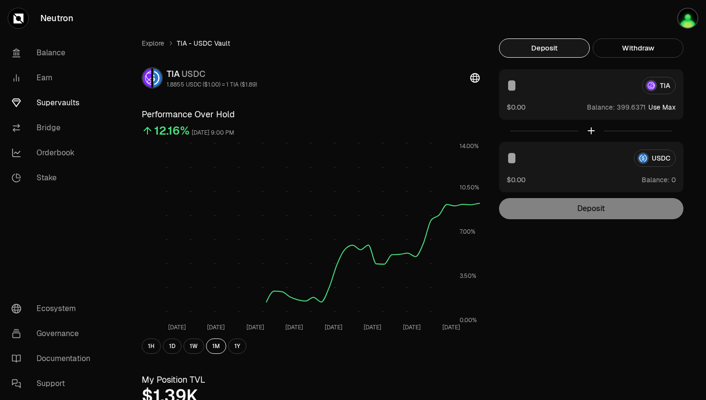
click at [660, 110] on button "Use Max" at bounding box center [661, 107] width 27 height 10
type input "**********"
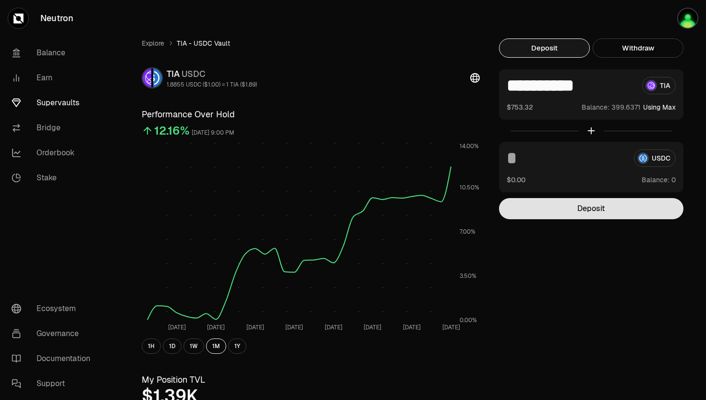
click at [566, 215] on button "Deposit" at bounding box center [591, 208] width 184 height 21
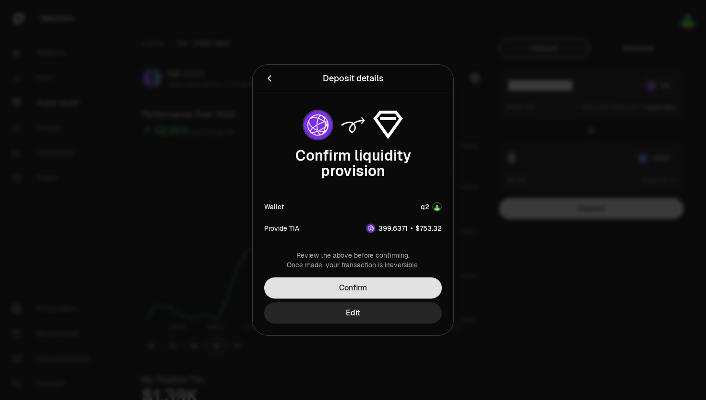
click at [374, 288] on button "Confirm" at bounding box center [353, 287] width 178 height 21
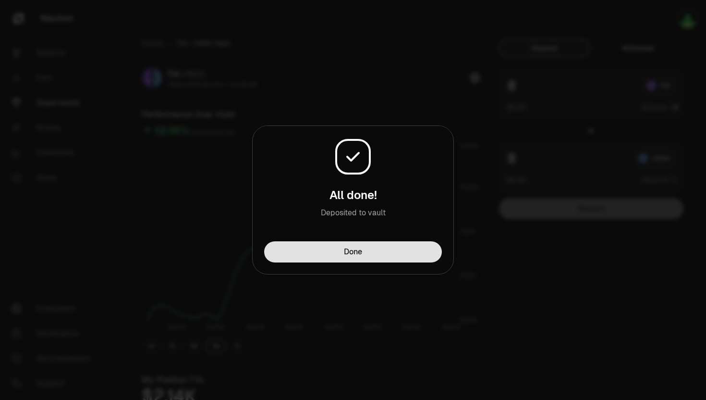
click at [336, 243] on button "Done" at bounding box center [353, 251] width 178 height 21
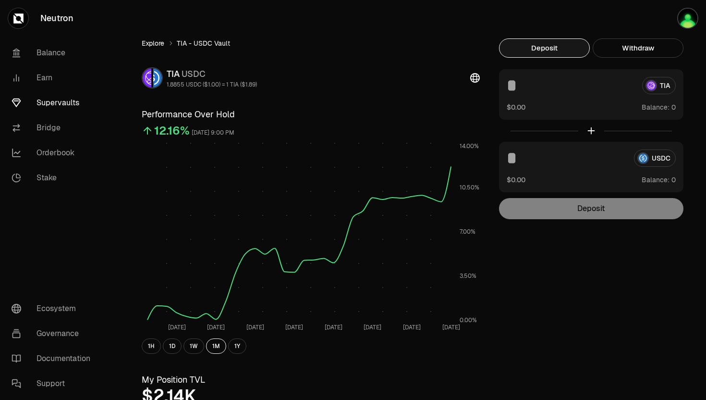
click at [159, 45] on link "Explore" at bounding box center [153, 43] width 23 height 10
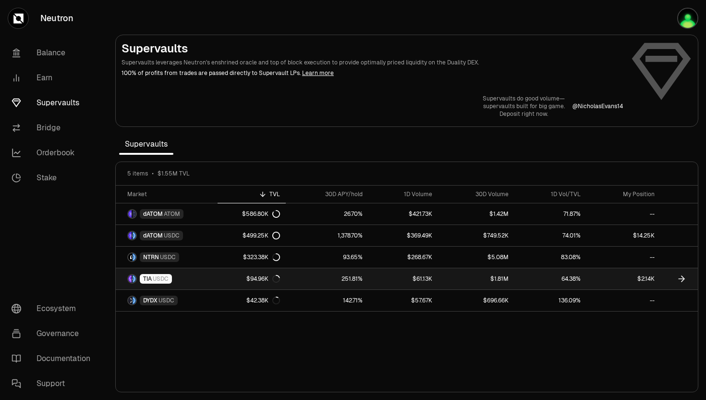
click at [149, 276] on span "TIA" at bounding box center [147, 279] width 9 height 8
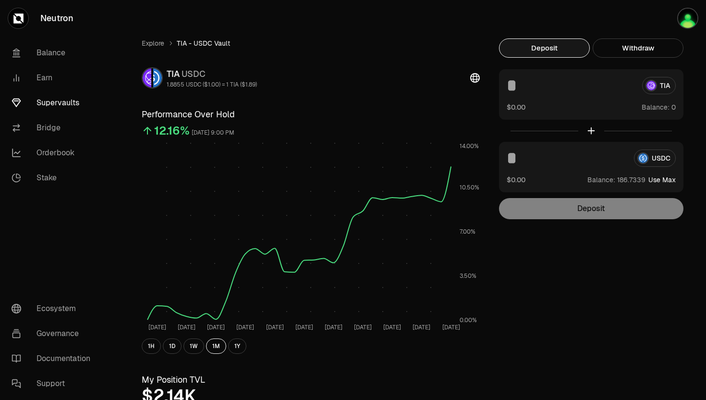
click at [659, 178] on button "Use Max" at bounding box center [661, 180] width 27 height 10
type input "**********"
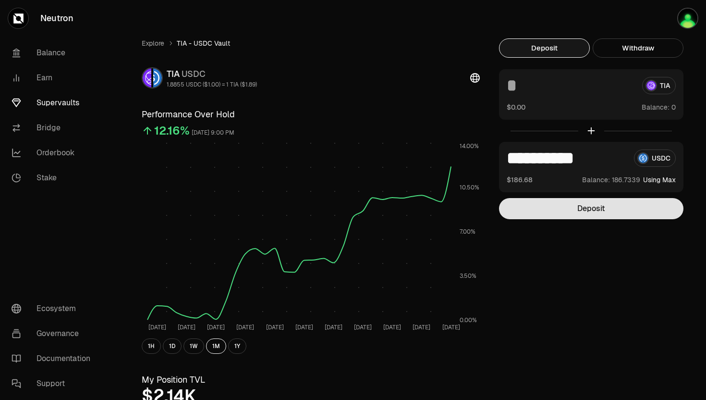
click at [565, 211] on button "Deposit" at bounding box center [591, 208] width 184 height 21
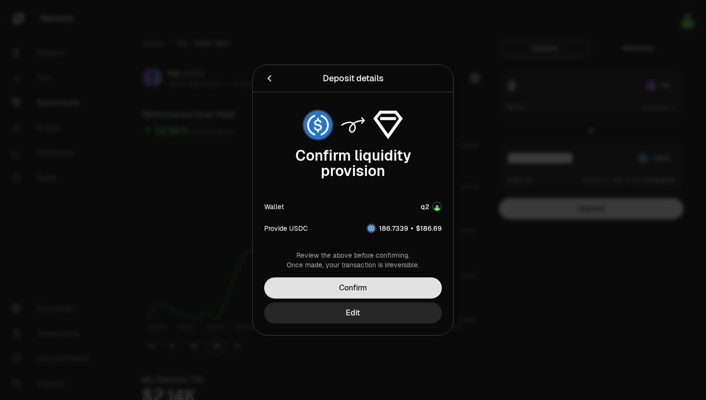
click at [375, 283] on button "Confirm" at bounding box center [353, 287] width 178 height 21
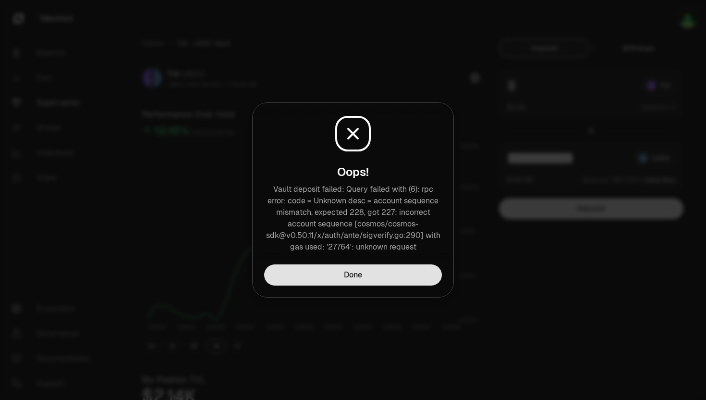
click at [358, 266] on button "Done" at bounding box center [353, 274] width 178 height 21
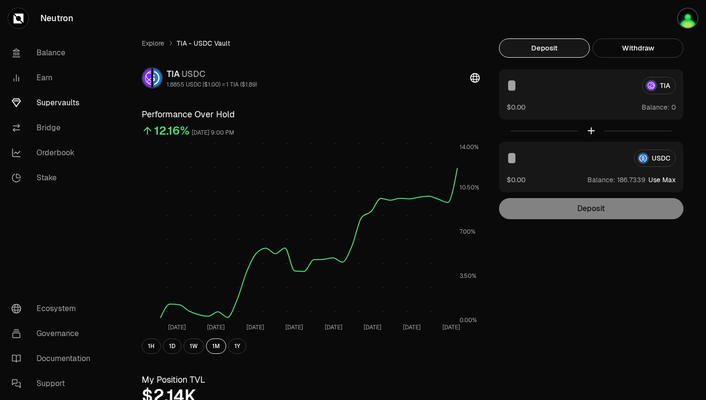
click at [561, 154] on input at bounding box center [567, 157] width 120 height 17
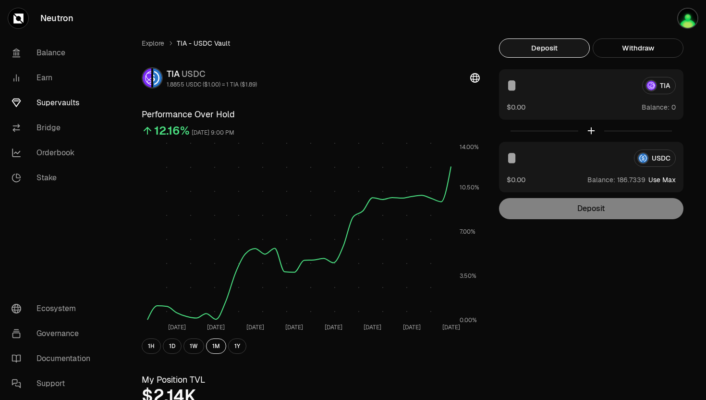
click at [671, 179] on button "Use Max" at bounding box center [661, 180] width 27 height 10
type input "**********"
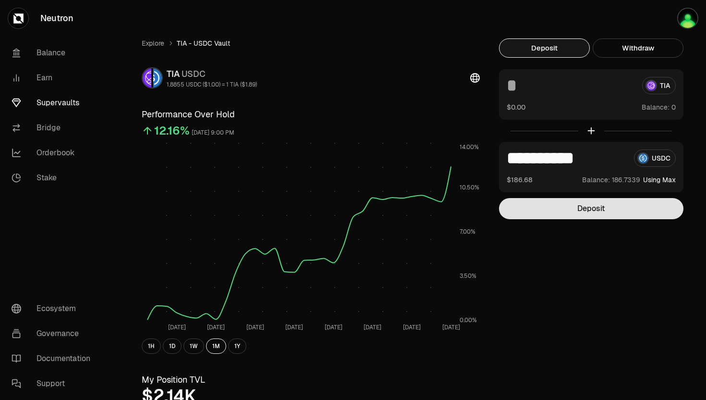
click at [559, 203] on button "Deposit" at bounding box center [591, 208] width 184 height 21
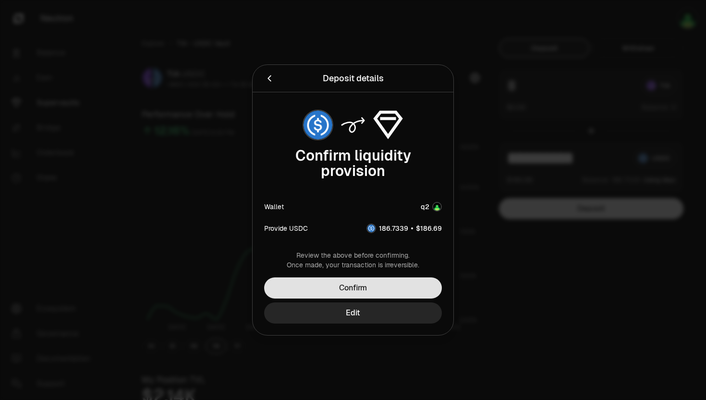
click at [379, 284] on button "Confirm" at bounding box center [353, 287] width 178 height 21
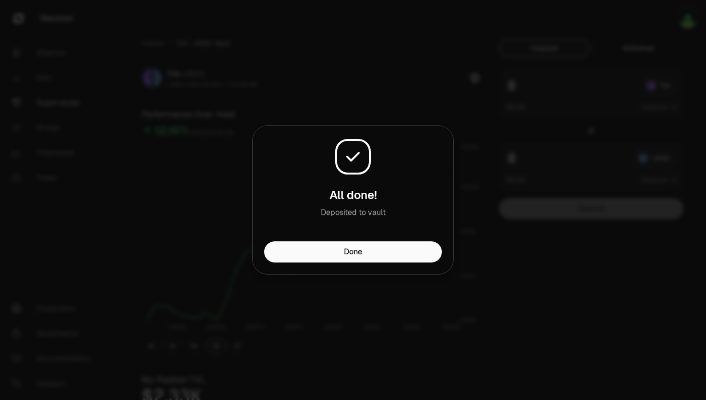
click at [321, 241] on div "All done! Deposited to vault" at bounding box center [353, 183] width 201 height 115
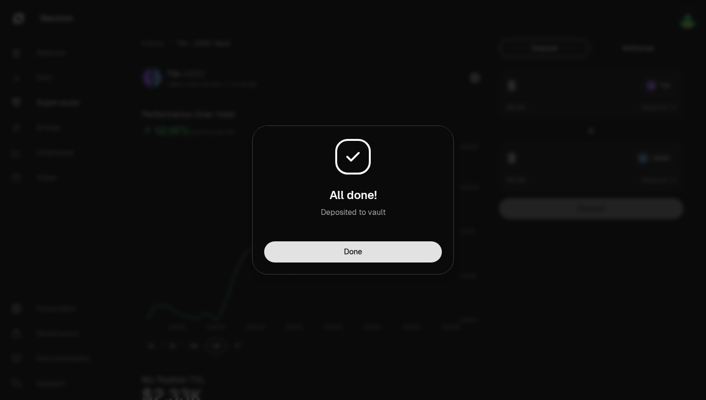
click at [318, 247] on button "Done" at bounding box center [353, 251] width 178 height 21
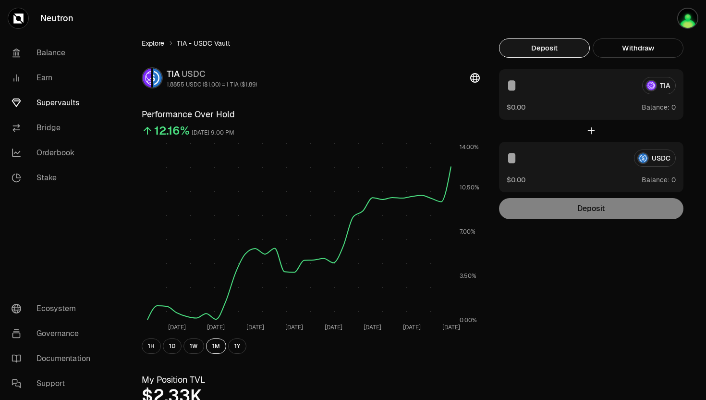
click at [156, 42] on link "Explore" at bounding box center [153, 43] width 23 height 10
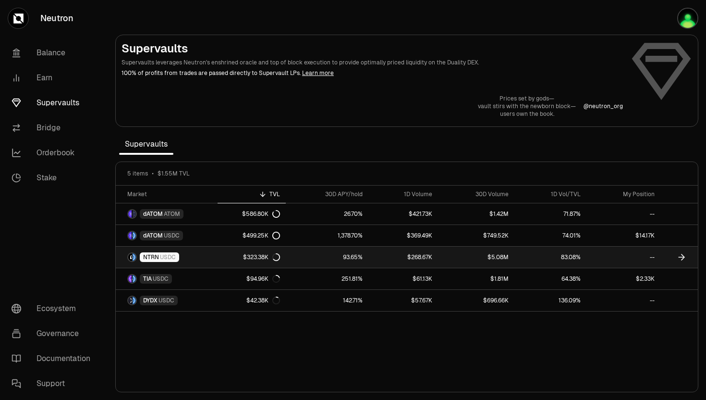
click at [151, 253] on span "NTRN" at bounding box center [151, 257] width 16 height 8
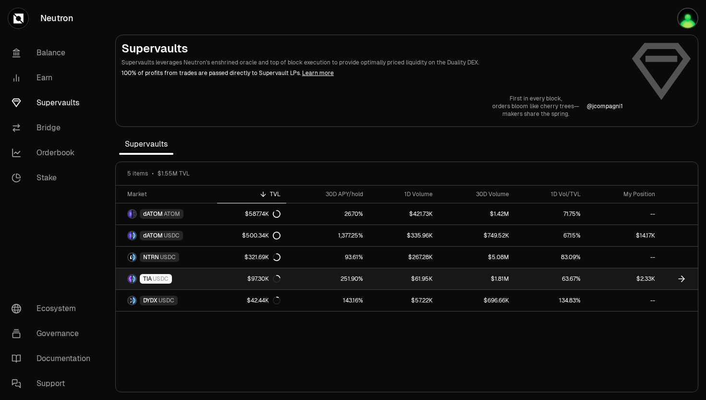
click at [159, 280] on span "USDC" at bounding box center [161, 279] width 16 height 8
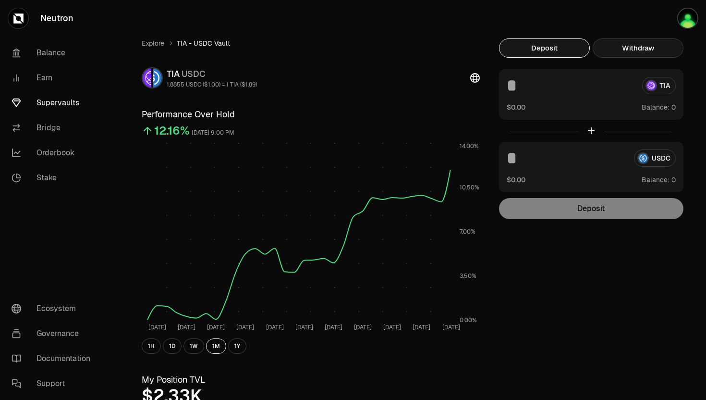
click at [642, 53] on button "Withdraw" at bounding box center [638, 47] width 91 height 19
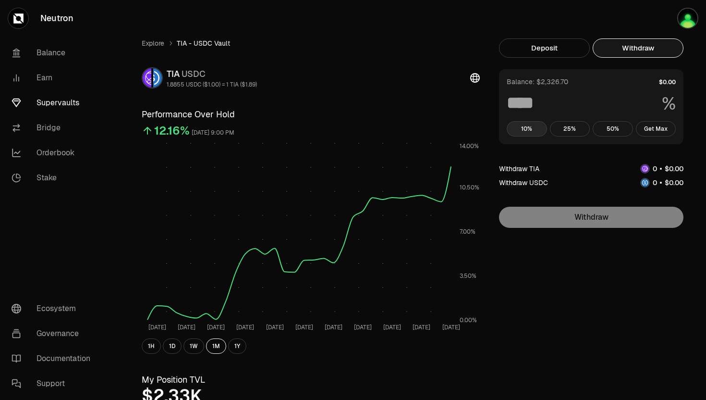
click at [542, 133] on button "10%" at bounding box center [527, 128] width 40 height 15
type input "**"
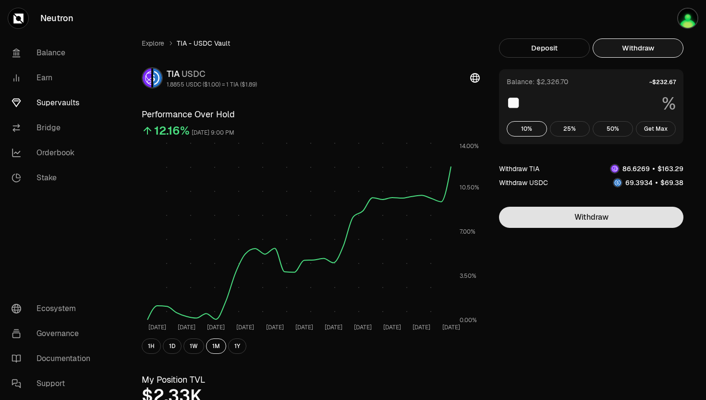
click at [571, 212] on button "Withdraw" at bounding box center [591, 217] width 184 height 21
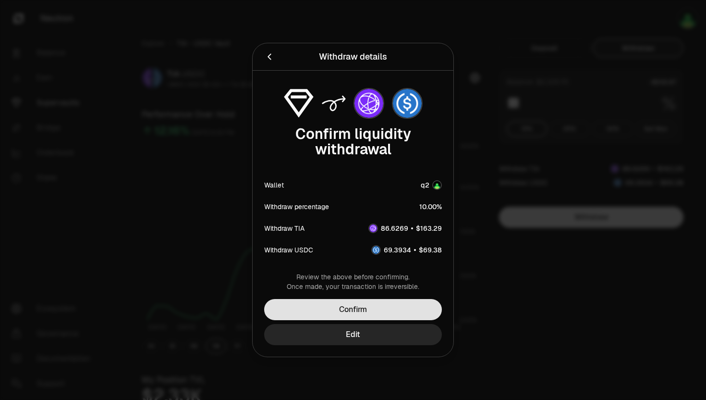
click at [369, 307] on button "Confirm" at bounding box center [353, 309] width 178 height 21
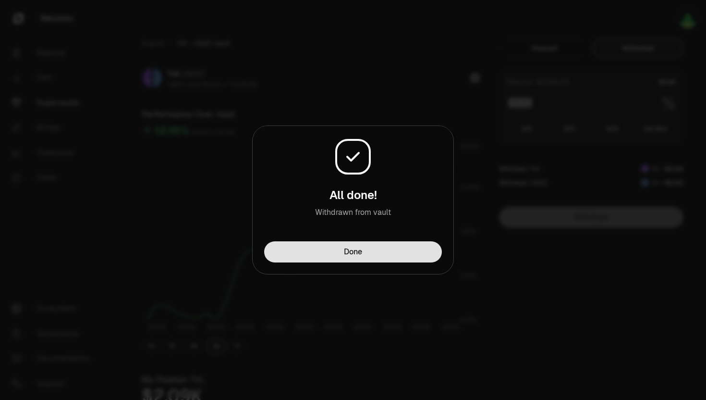
click at [311, 255] on button "Done" at bounding box center [353, 251] width 178 height 21
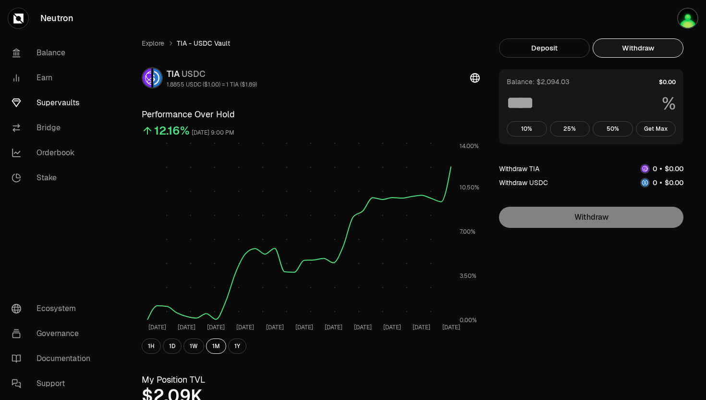
click at [154, 45] on link "Explore" at bounding box center [153, 43] width 23 height 10
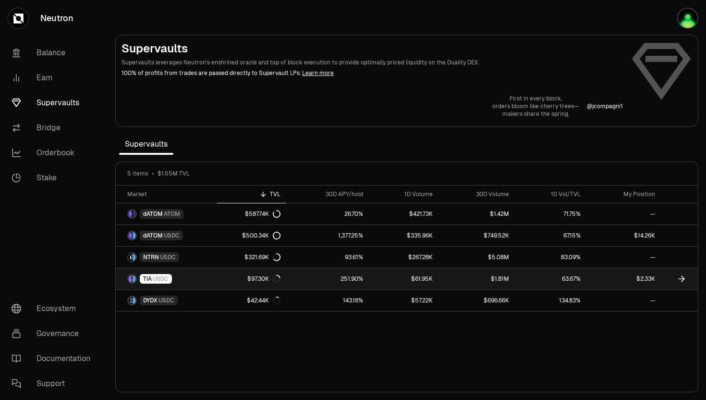
click at [475, 281] on link "$1.81M" at bounding box center [477, 278] width 76 height 21
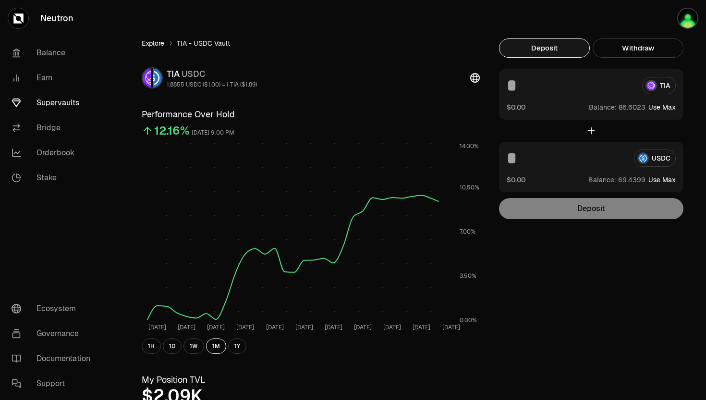
click at [155, 43] on link "Explore" at bounding box center [153, 43] width 23 height 10
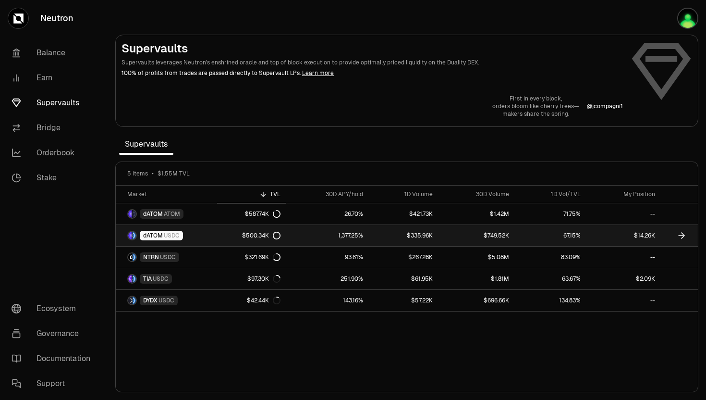
click at [187, 230] on link "dATOM USDC" at bounding box center [166, 235] width 101 height 21
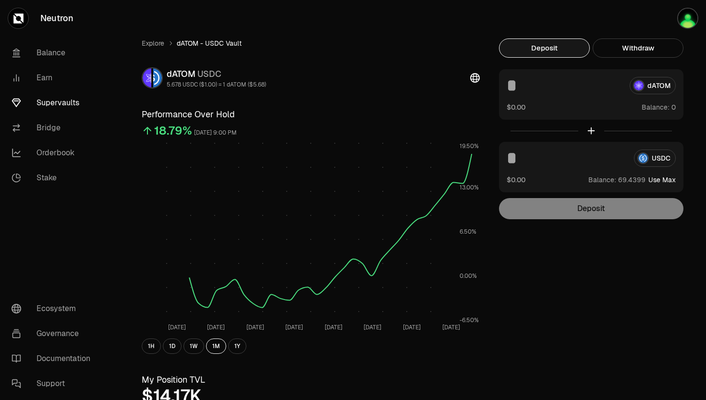
click at [658, 180] on button "Use Max" at bounding box center [661, 180] width 27 height 10
type input "*********"
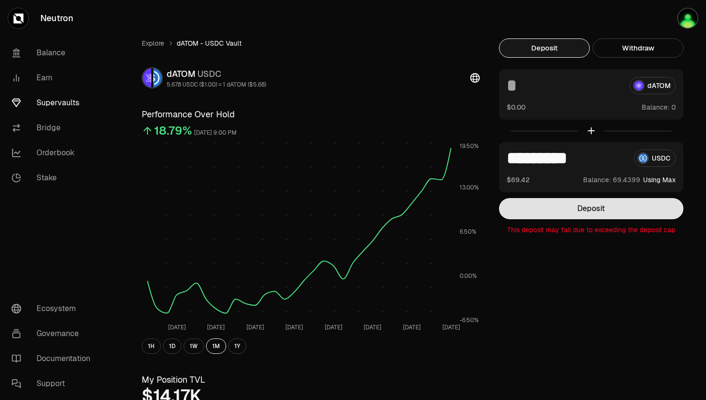
click at [614, 211] on button "Deposit" at bounding box center [591, 208] width 184 height 21
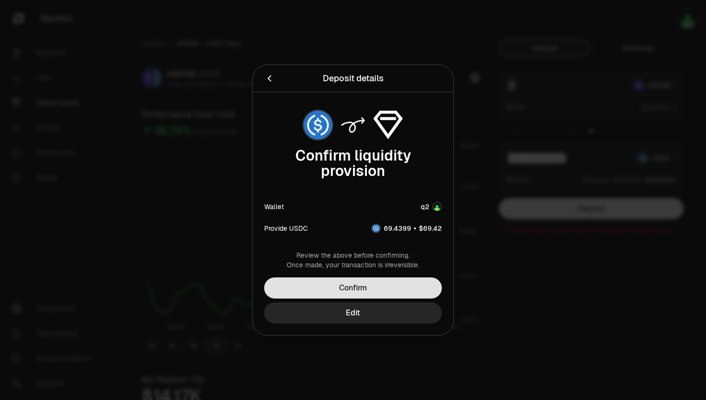
click at [378, 289] on button "Confirm" at bounding box center [353, 287] width 178 height 21
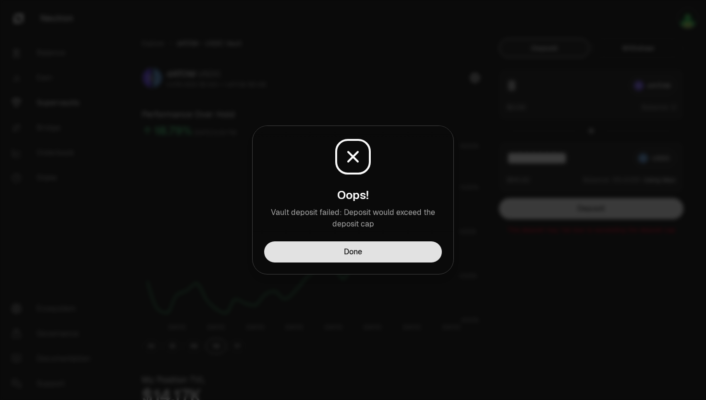
click at [366, 257] on button "Done" at bounding box center [353, 251] width 178 height 21
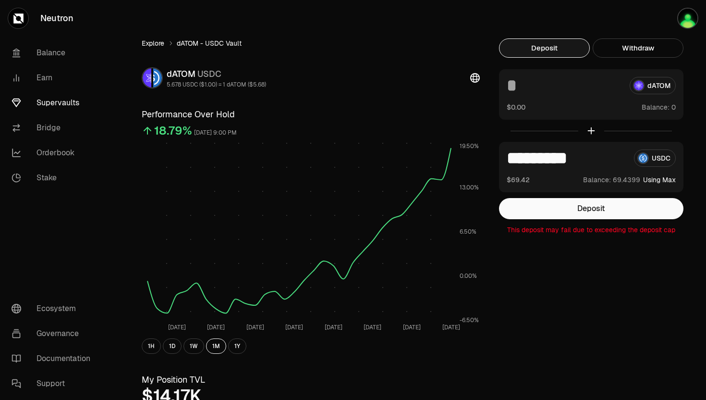
click at [152, 47] on link "Explore" at bounding box center [153, 43] width 23 height 10
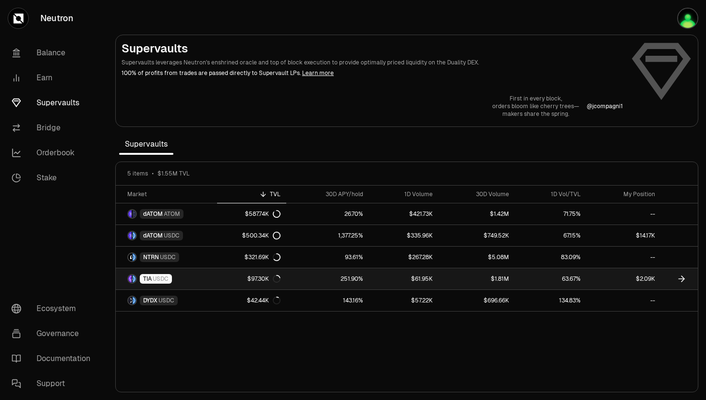
click at [151, 279] on span "TIA" at bounding box center [147, 279] width 9 height 8
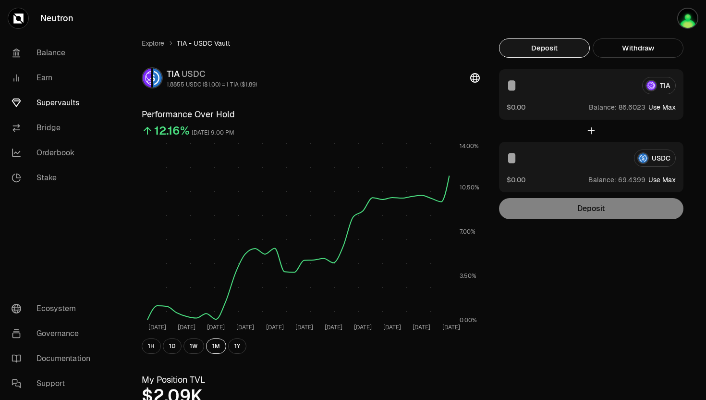
click at [663, 179] on button "Use Max" at bounding box center [661, 180] width 27 height 10
type input "*********"
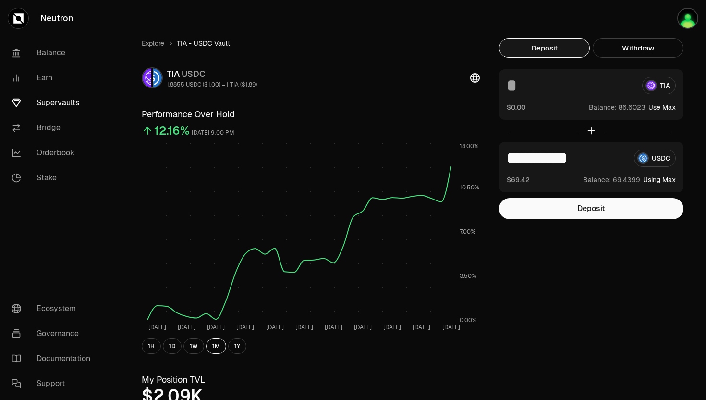
click at [657, 108] on button "Use Max" at bounding box center [661, 107] width 27 height 10
type input "********"
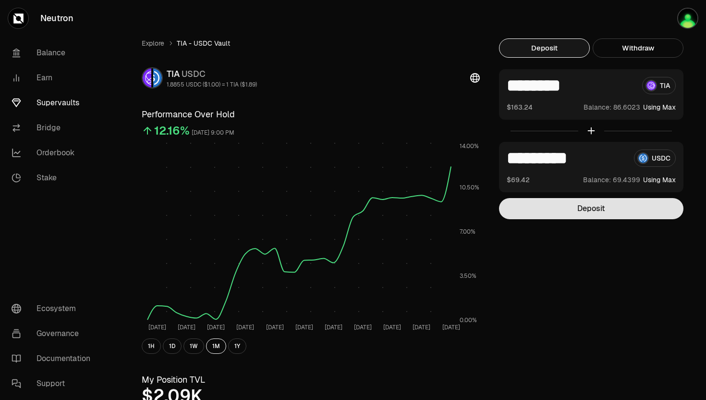
click at [589, 201] on button "Deposit" at bounding box center [591, 208] width 184 height 21
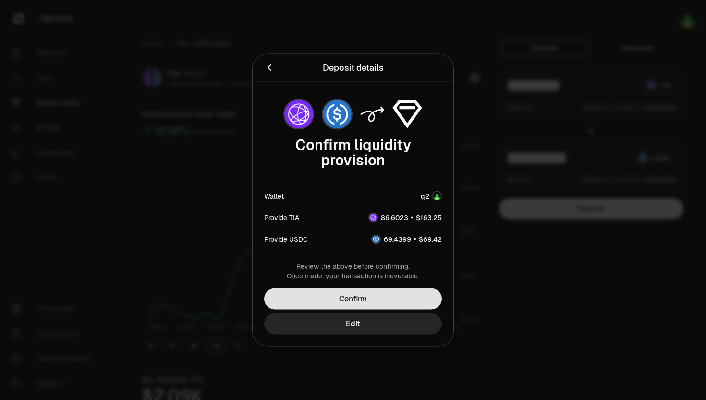
click at [345, 293] on button "Confirm" at bounding box center [353, 298] width 178 height 21
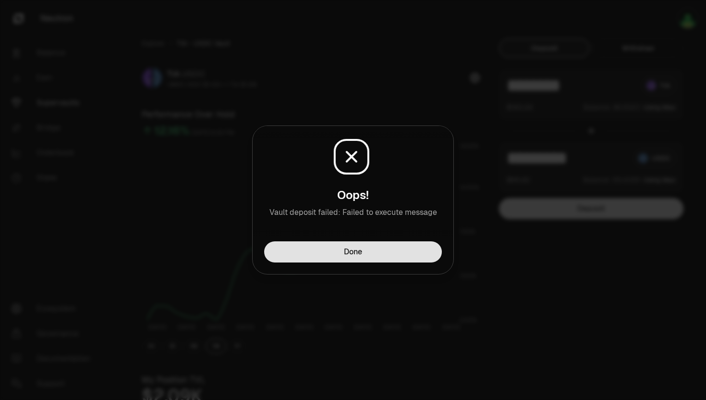
click at [342, 252] on button "Done" at bounding box center [353, 251] width 178 height 21
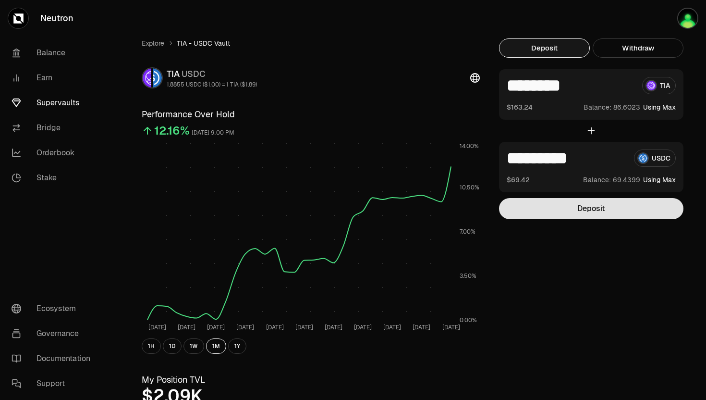
click at [541, 211] on button "Deposit" at bounding box center [591, 208] width 184 height 21
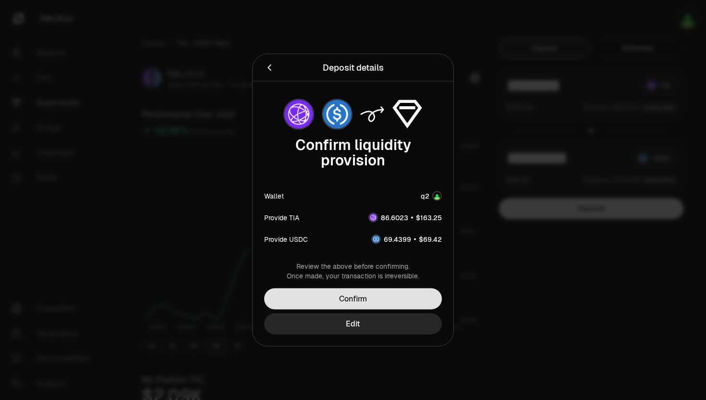
click at [397, 294] on button "Confirm" at bounding box center [353, 298] width 178 height 21
